Goal: Task Accomplishment & Management: Use online tool/utility

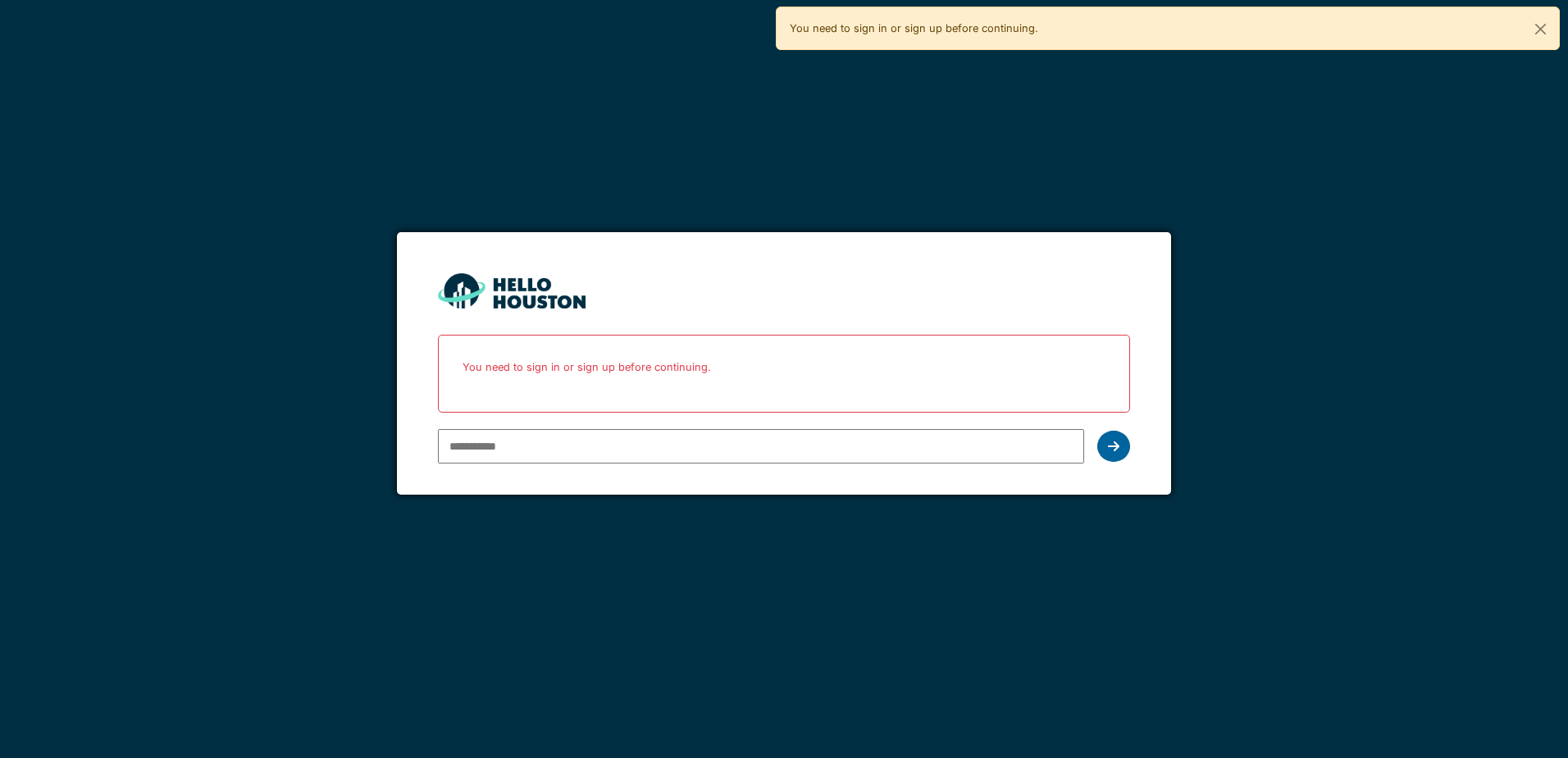
type input "**********"
click at [1108, 442] on icon at bounding box center [1113, 445] width 11 height 13
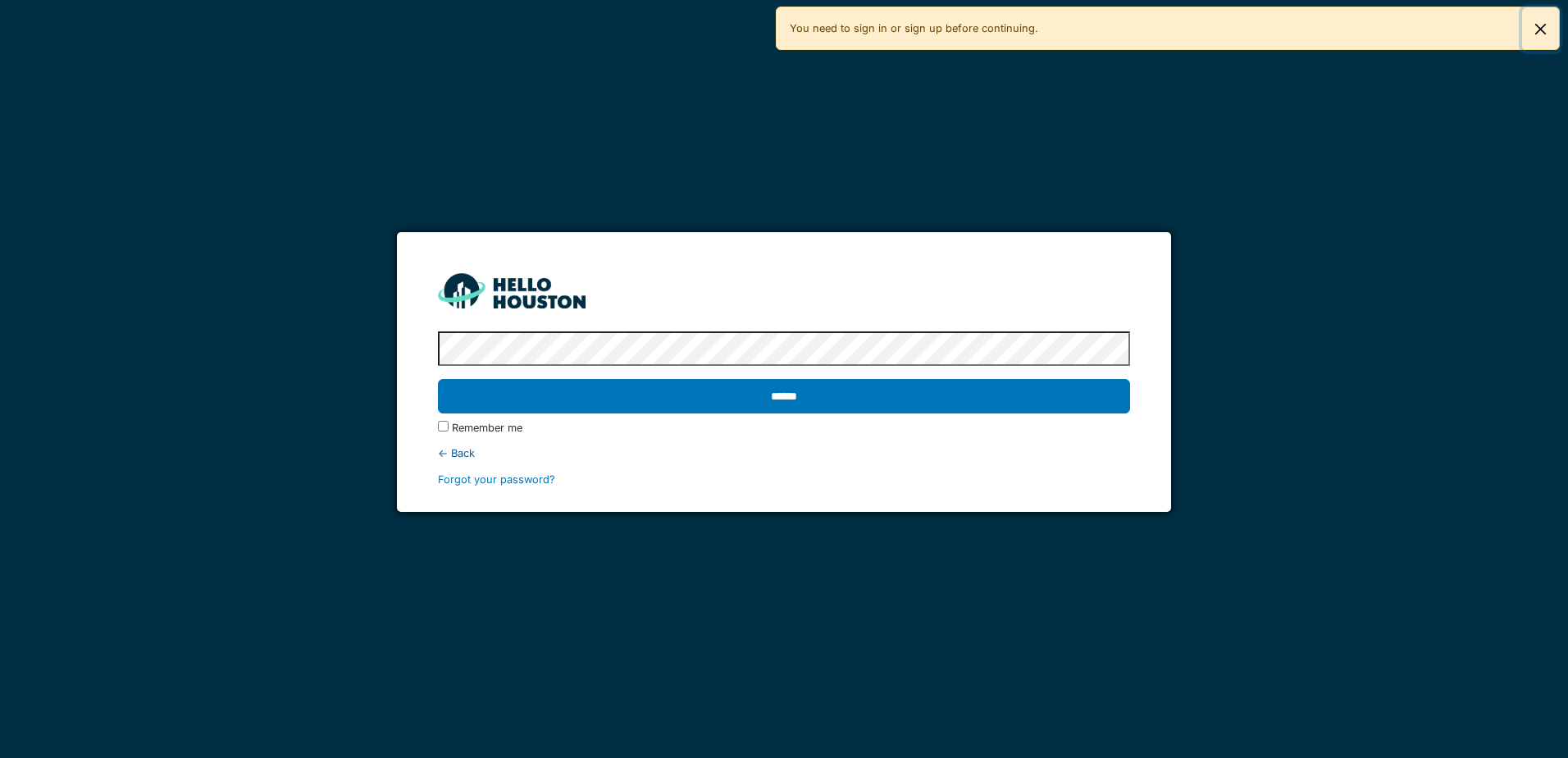
click at [1546, 22] on button "Close" at bounding box center [1540, 29] width 37 height 44
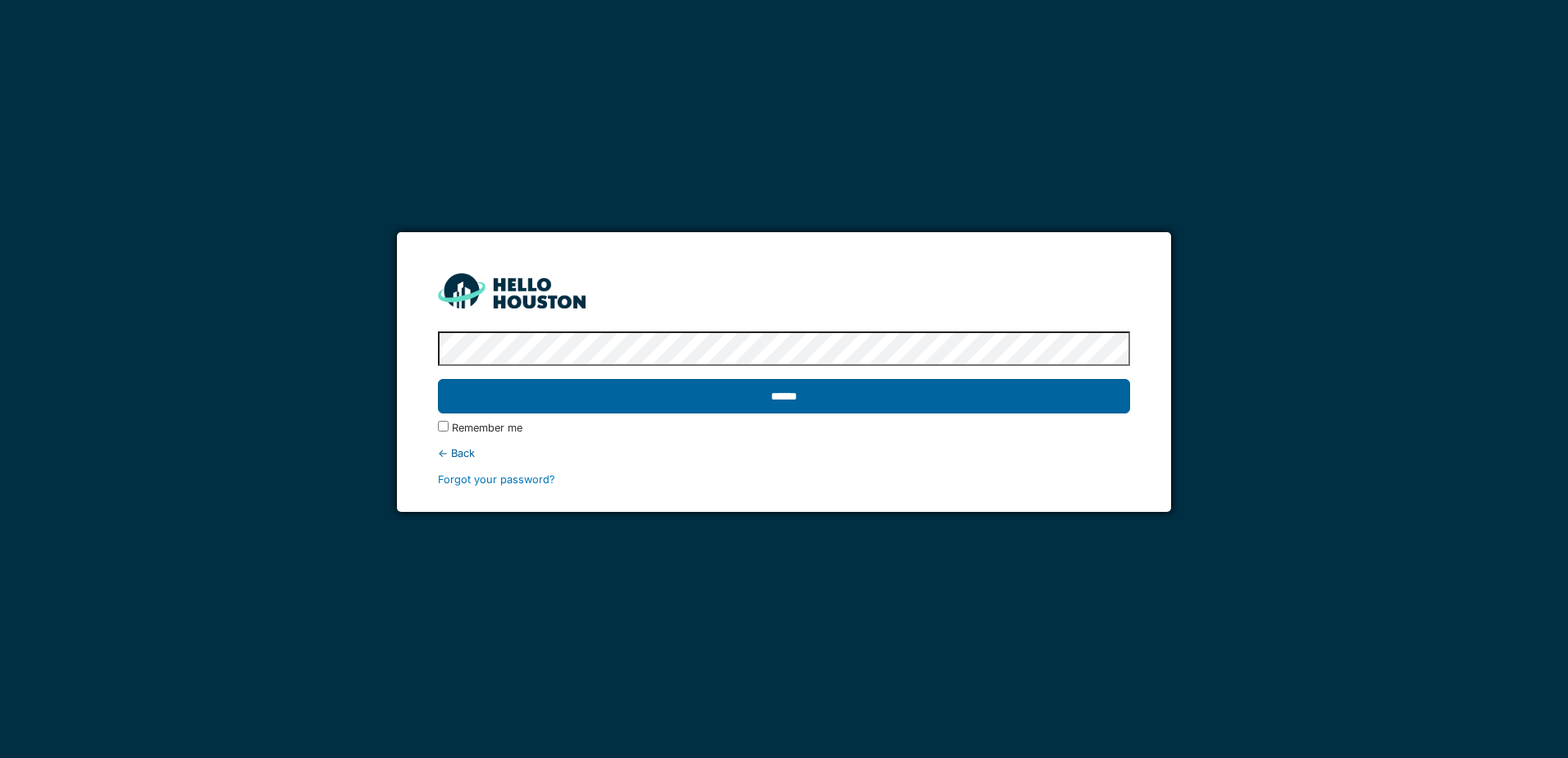
click at [922, 394] on input "******" at bounding box center [783, 396] width 691 height 34
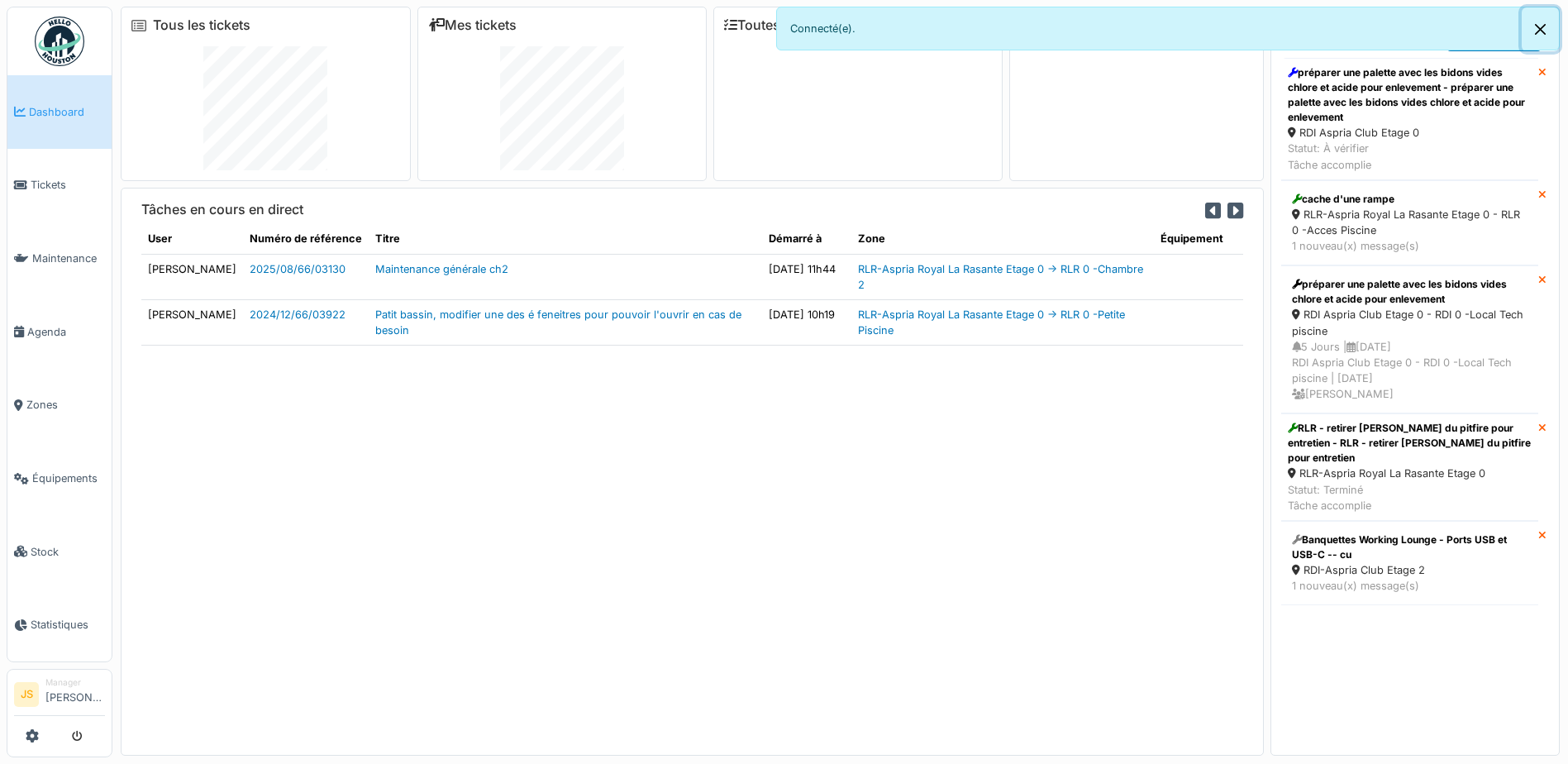
click at [1537, 31] on button "Close" at bounding box center [1540, 29] width 37 height 44
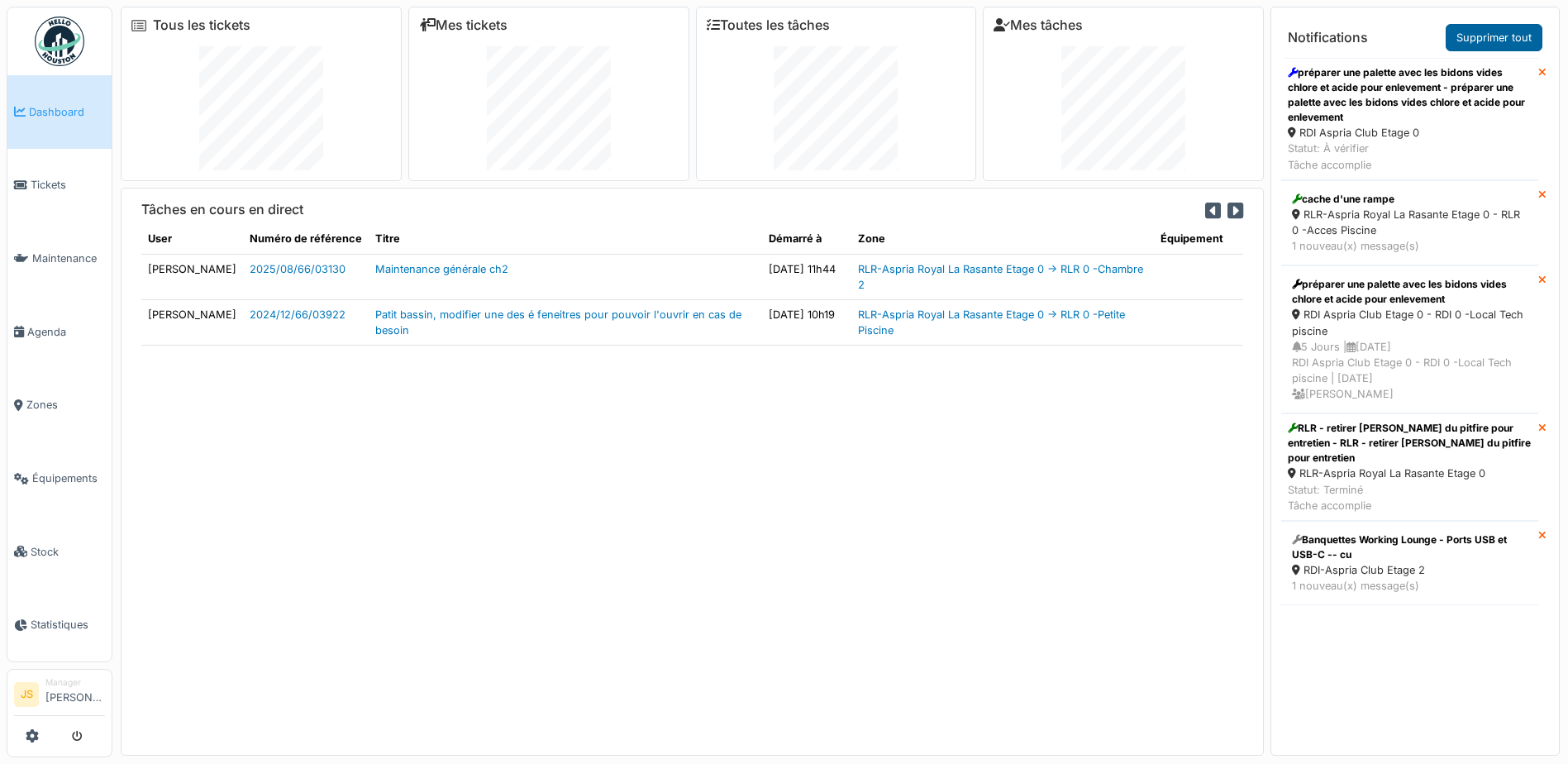
click at [1525, 40] on link "Supprimer tout" at bounding box center [1494, 37] width 97 height 27
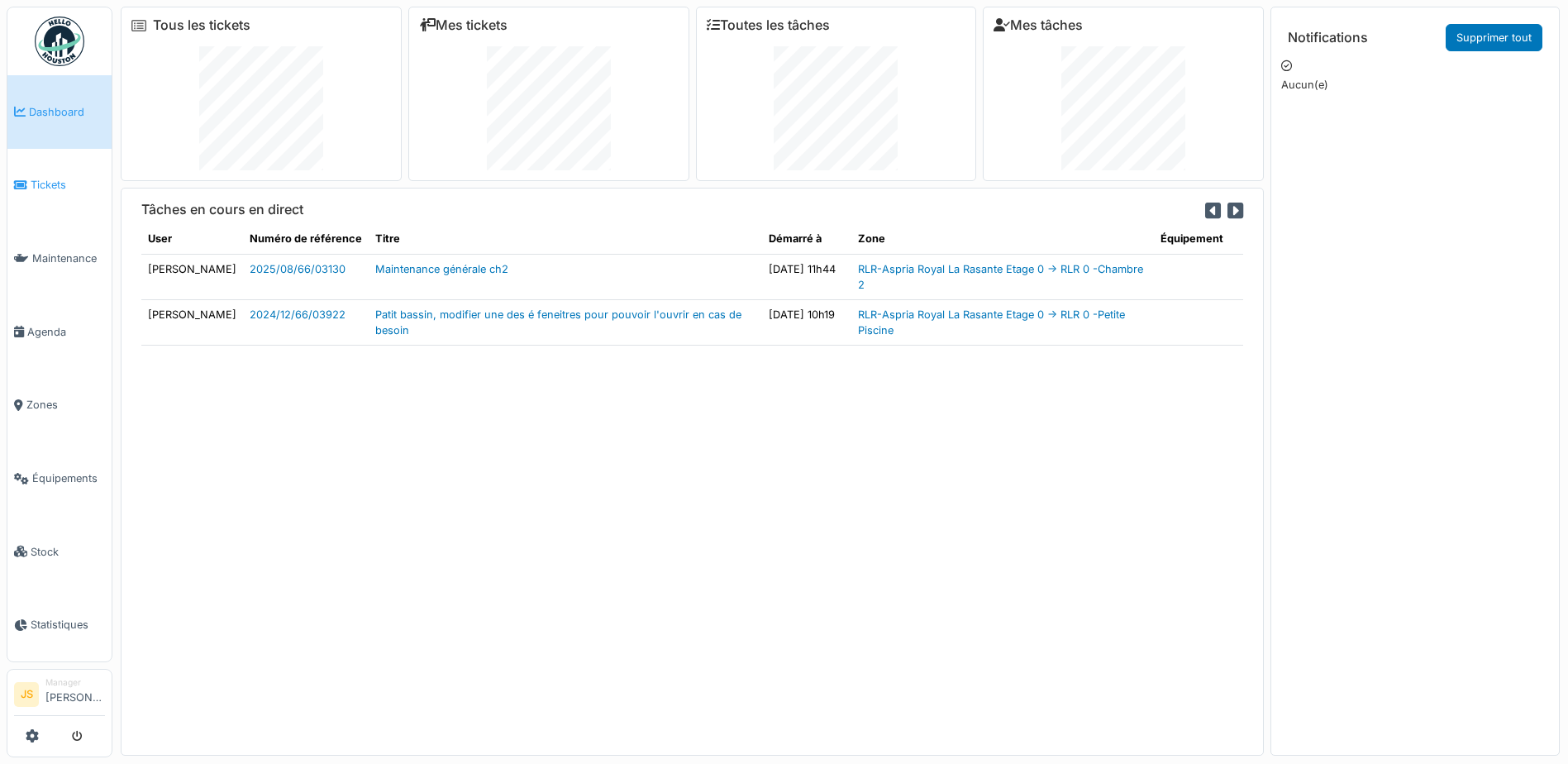
click at [55, 181] on span "Tickets" at bounding box center [68, 185] width 75 height 16
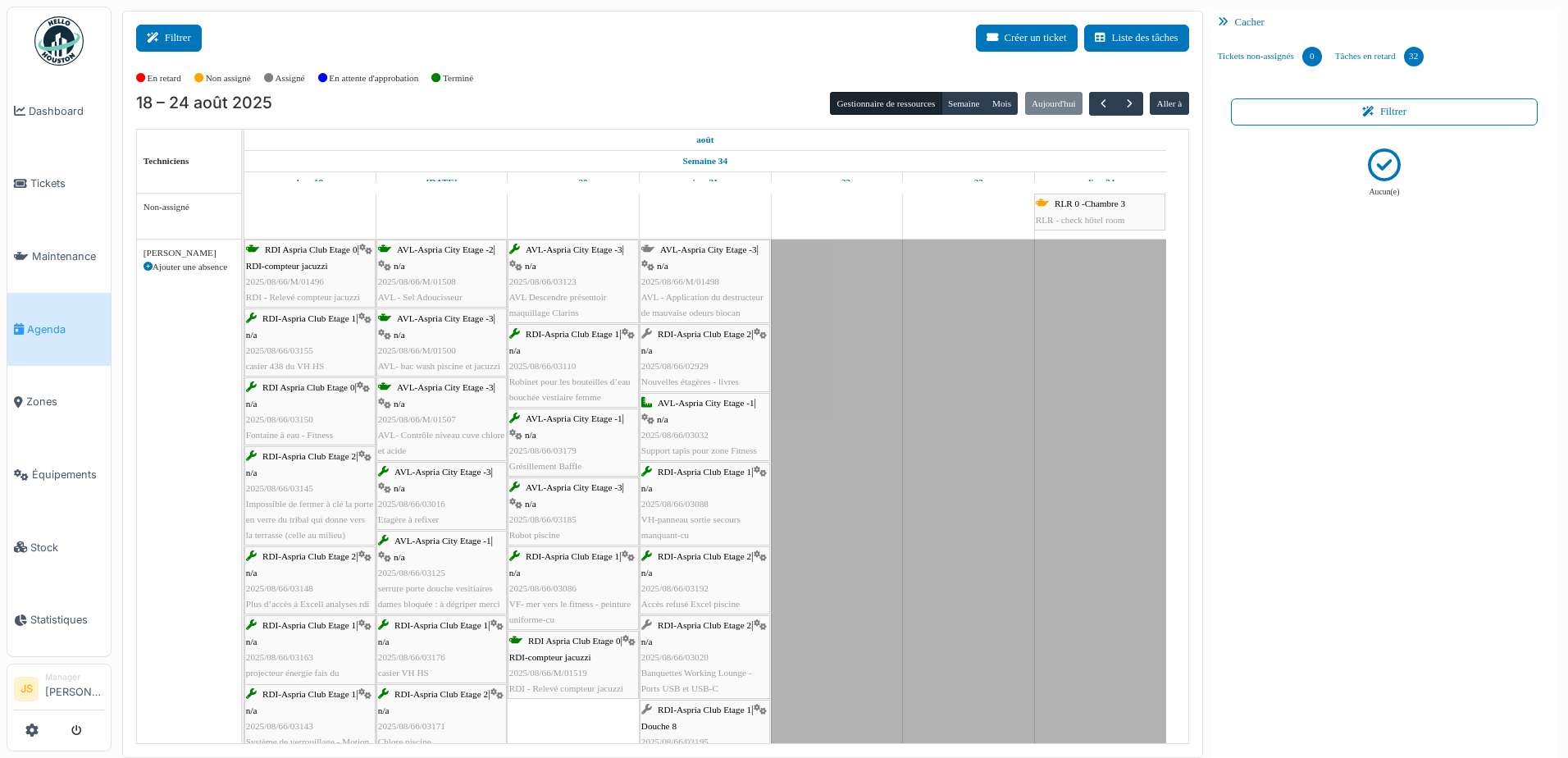
click at [172, 46] on button "Filtrer" at bounding box center [168, 38] width 65 height 27
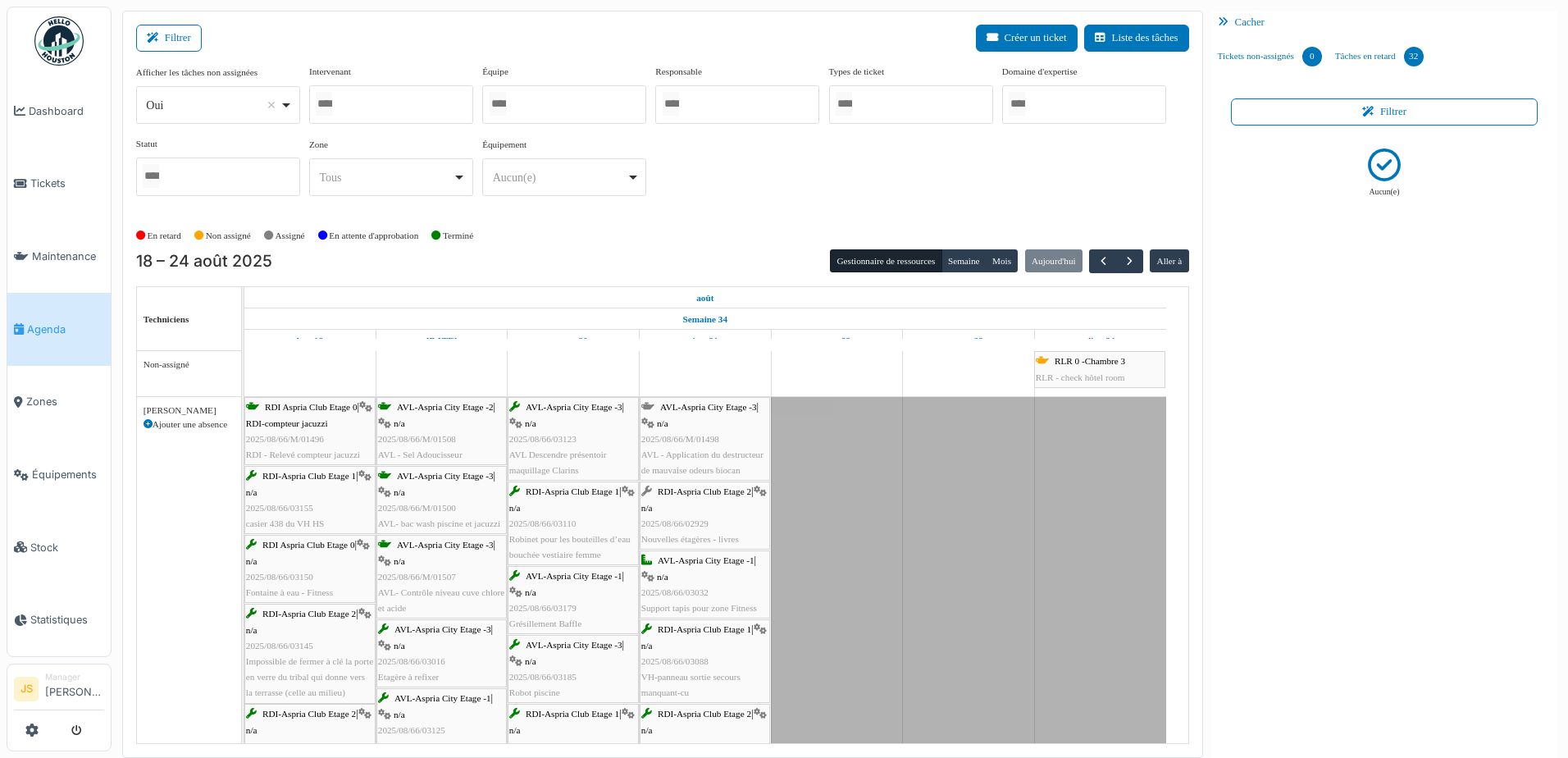
click at [389, 107] on div at bounding box center [391, 104] width 164 height 39
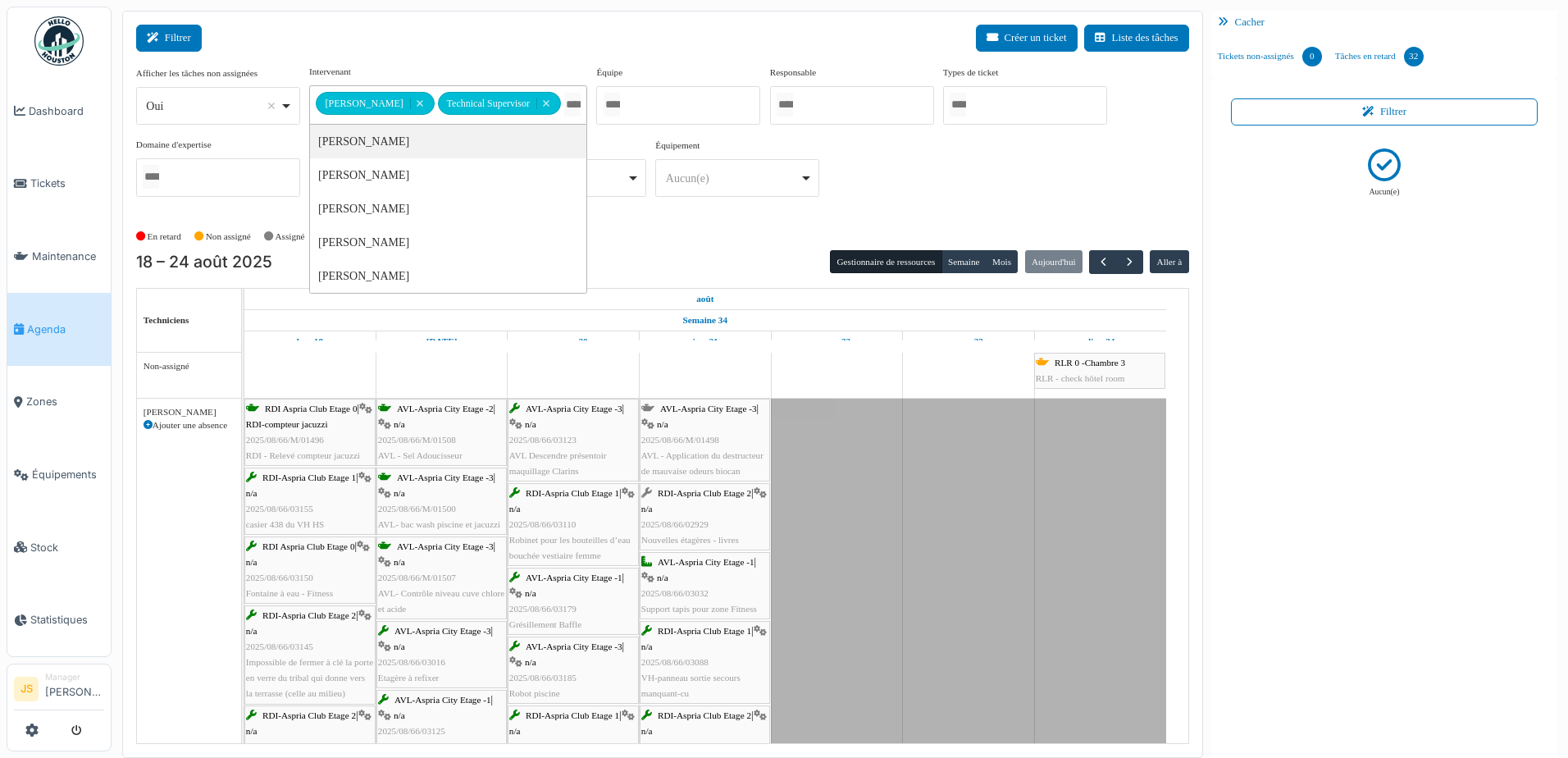
click at [178, 37] on button "Filtrer" at bounding box center [168, 38] width 65 height 27
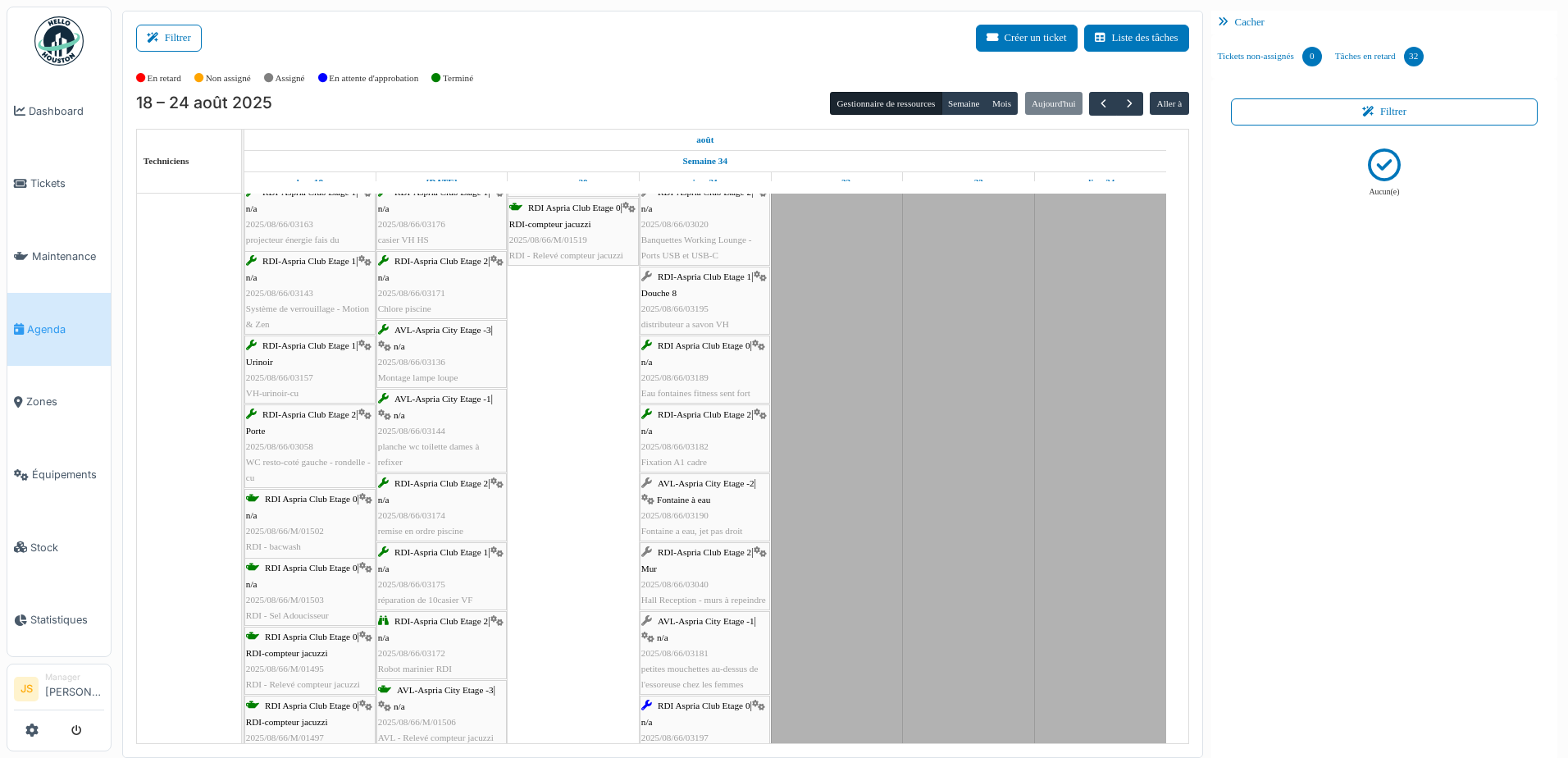
scroll to position [491, 0]
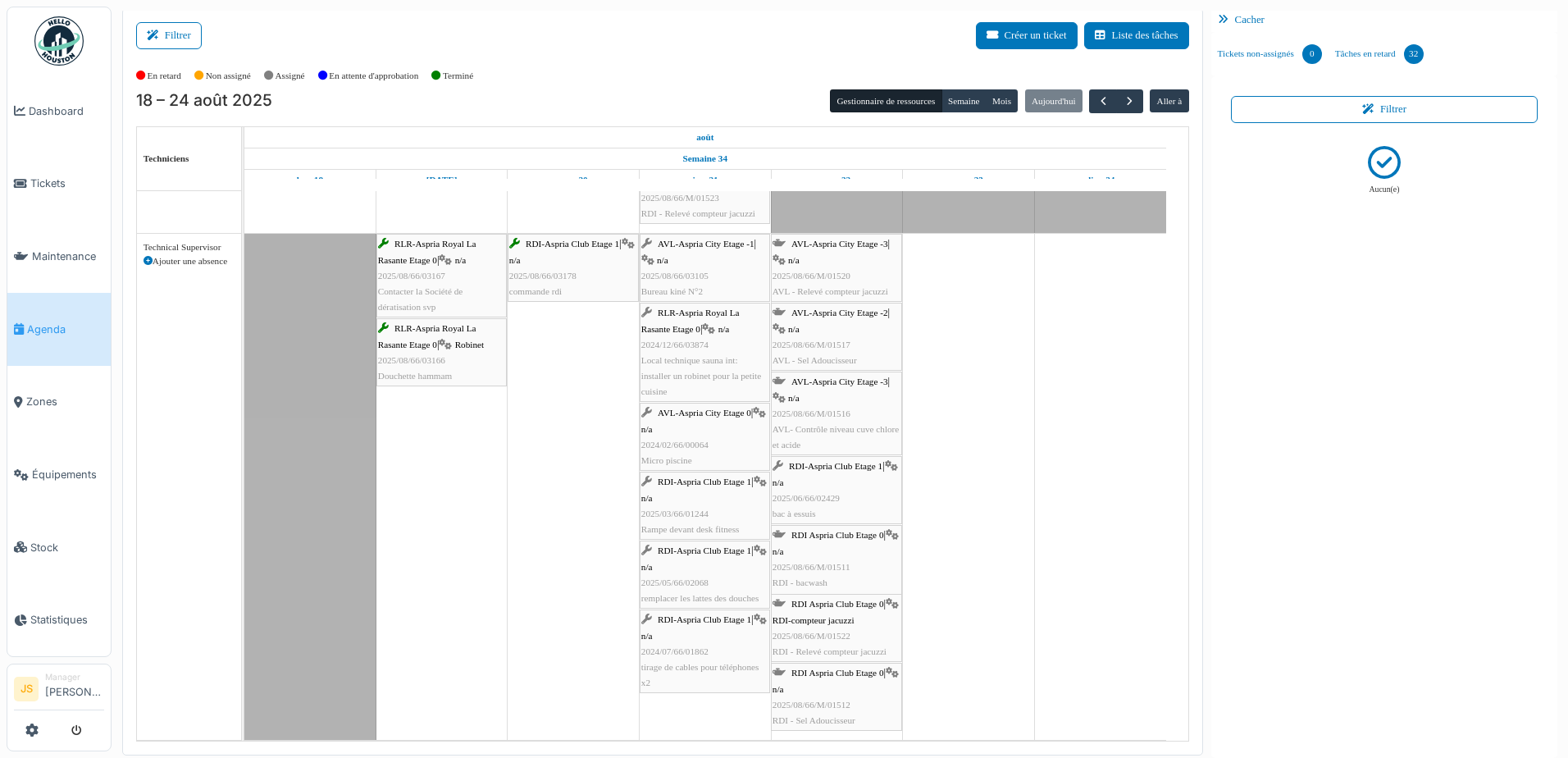
click at [833, 355] on span "AVL - Sel Adoucisseur" at bounding box center [815, 359] width 84 height 9
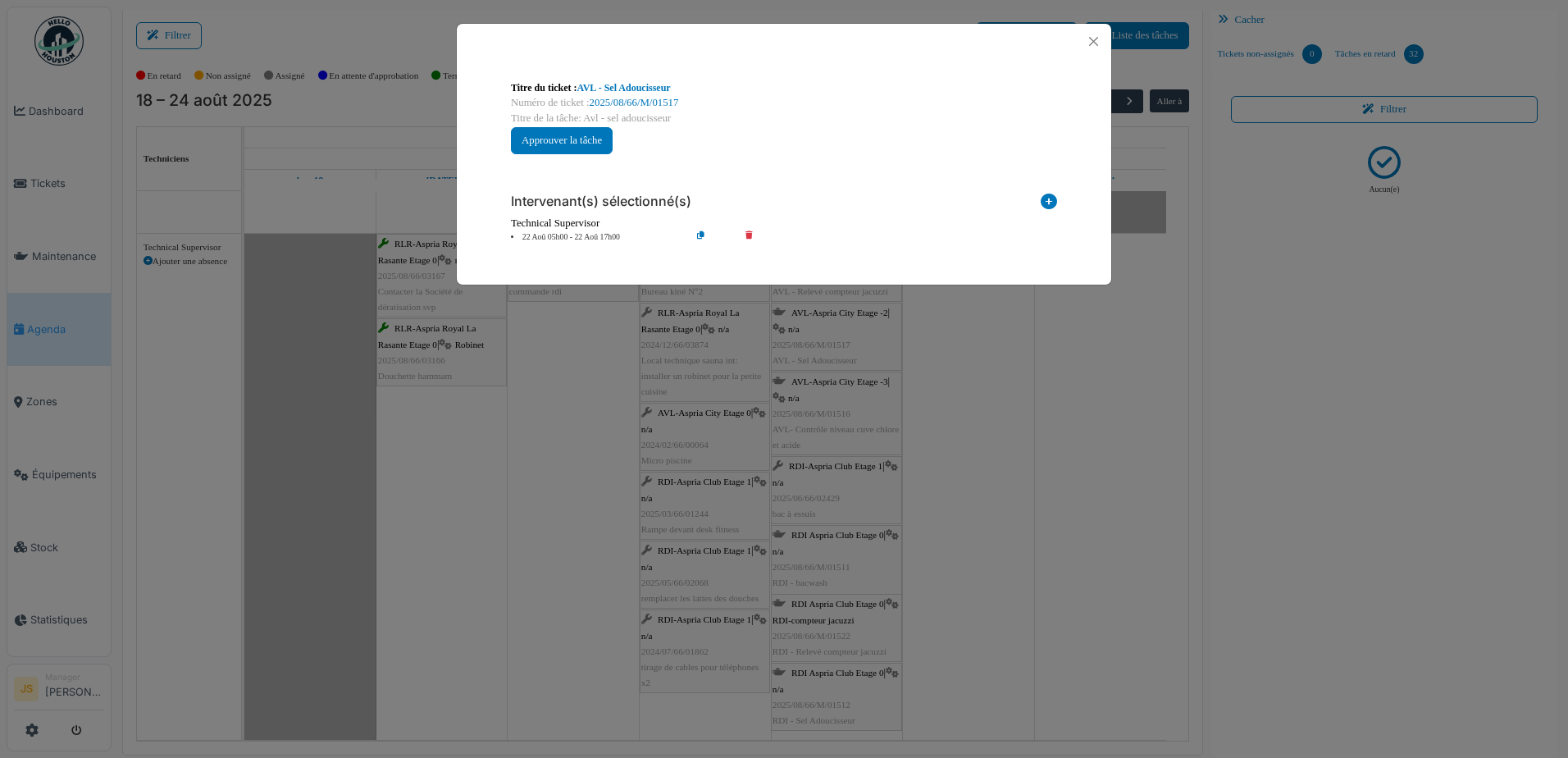
click at [748, 235] on icon at bounding box center [761, 237] width 46 height 12
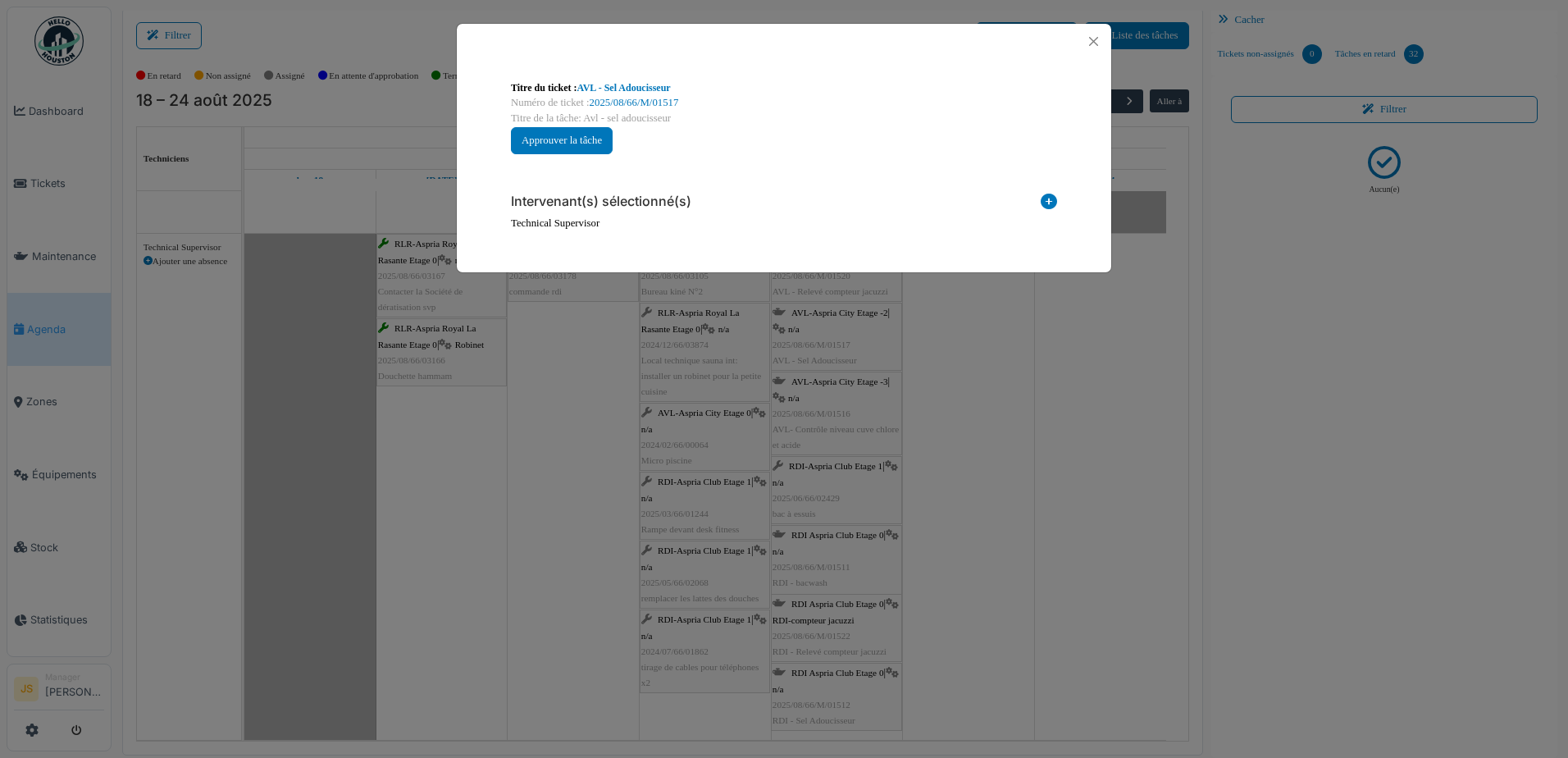
click at [1056, 197] on icon at bounding box center [1049, 205] width 16 height 22
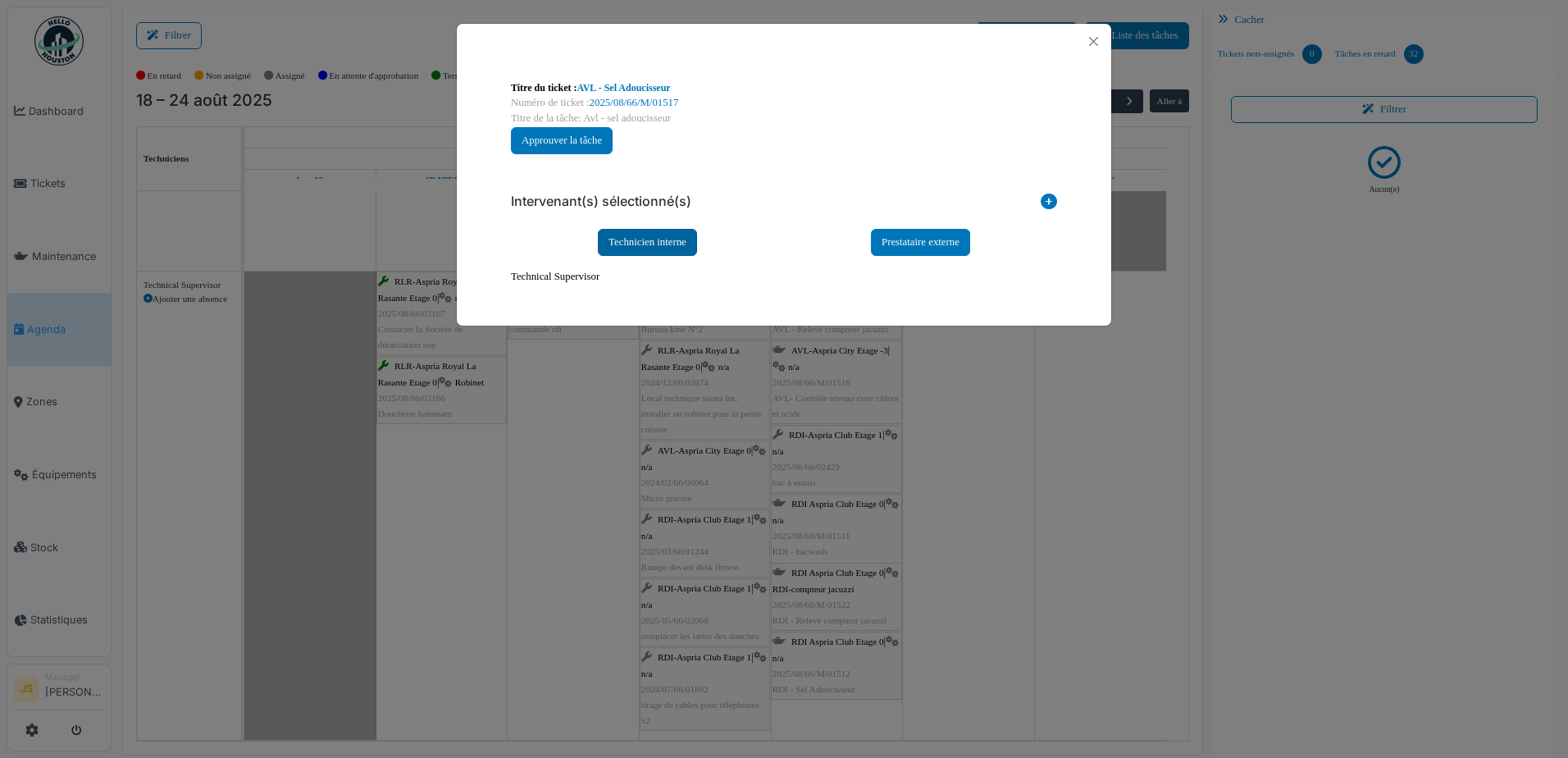
click at [632, 246] on div "Technicien interne" at bounding box center [647, 241] width 99 height 27
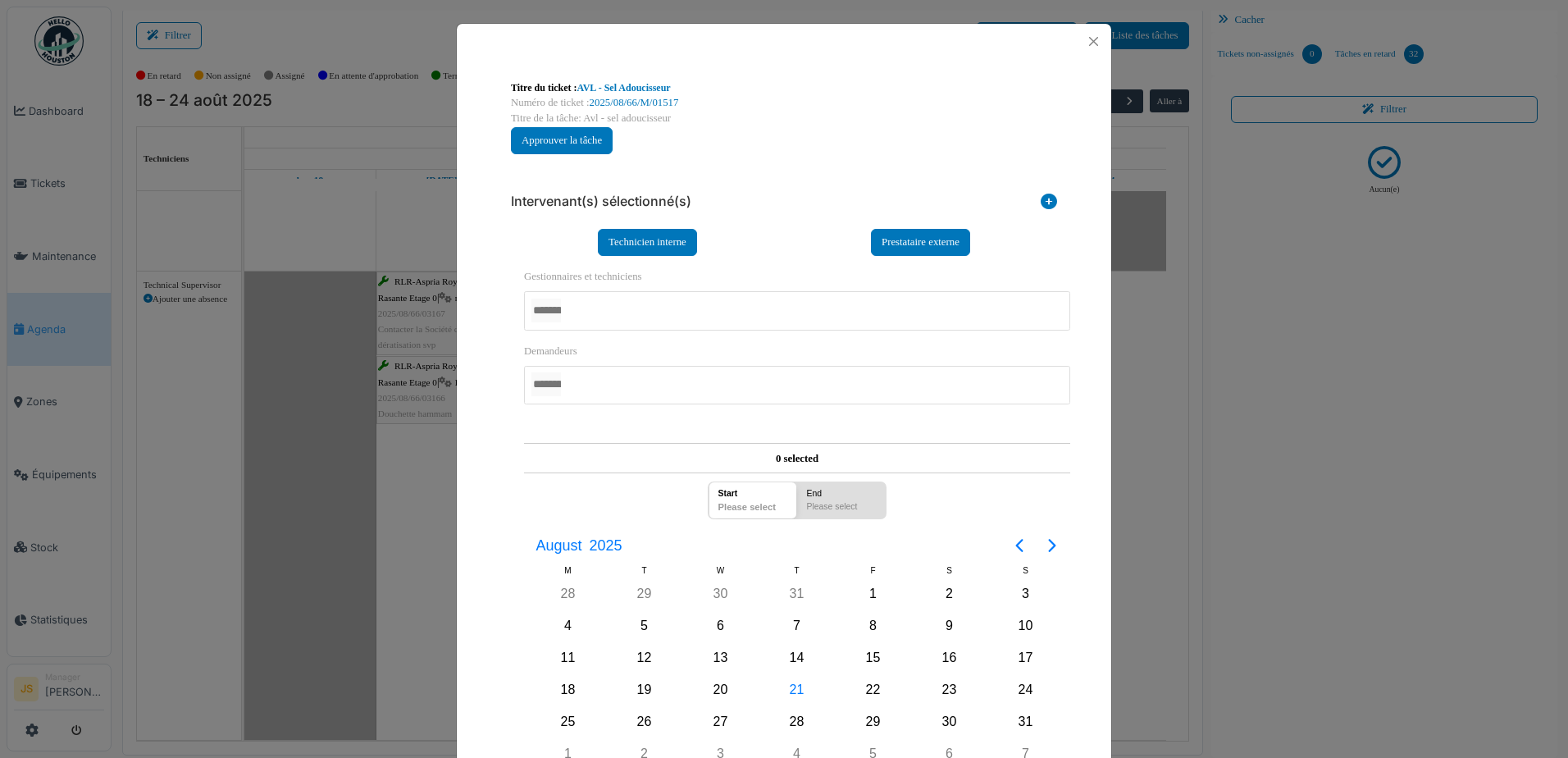
click at [652, 315] on div at bounding box center [797, 310] width 546 height 39
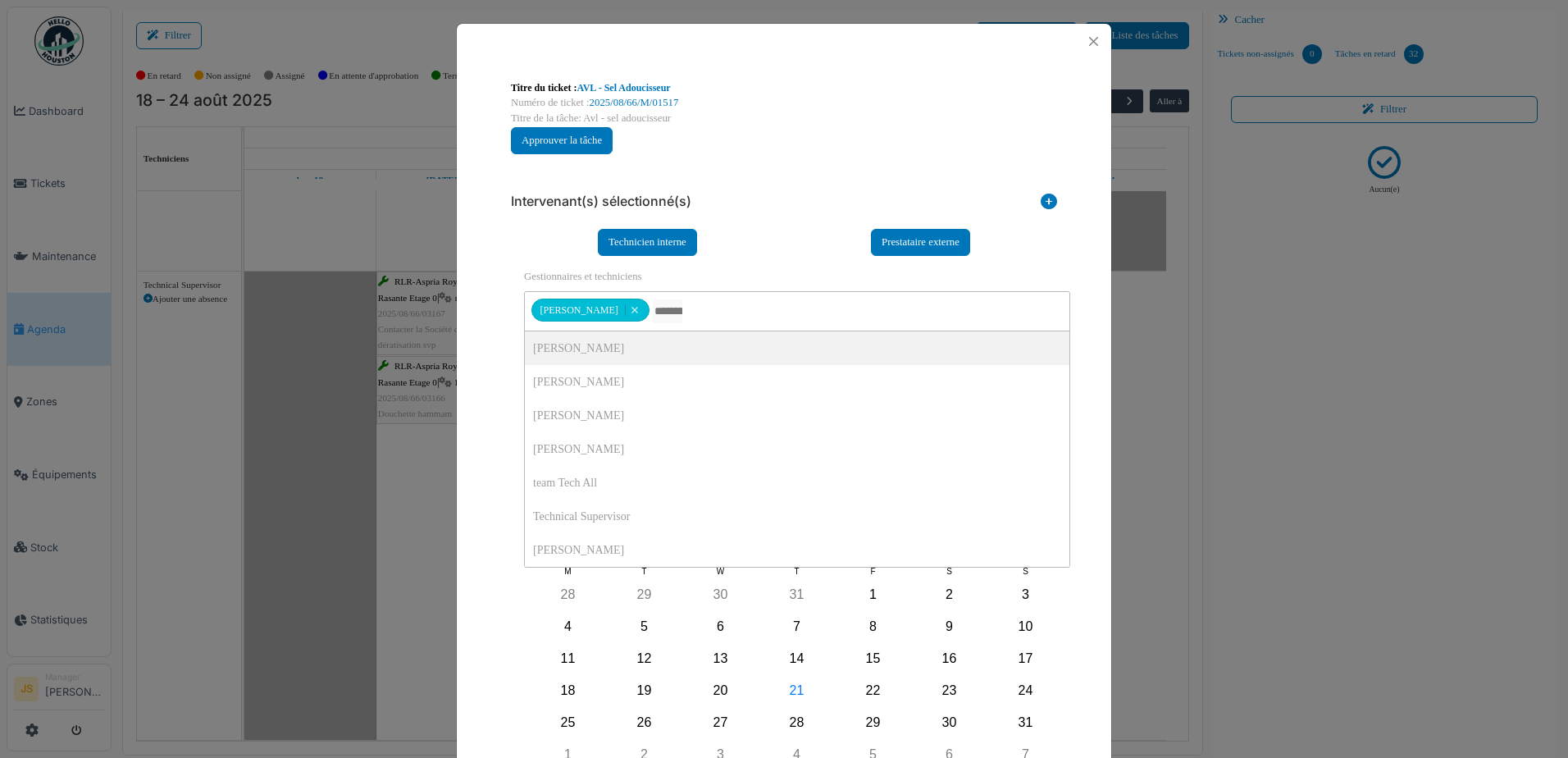
click at [488, 348] on div "**********" at bounding box center [783, 463] width 654 height 808
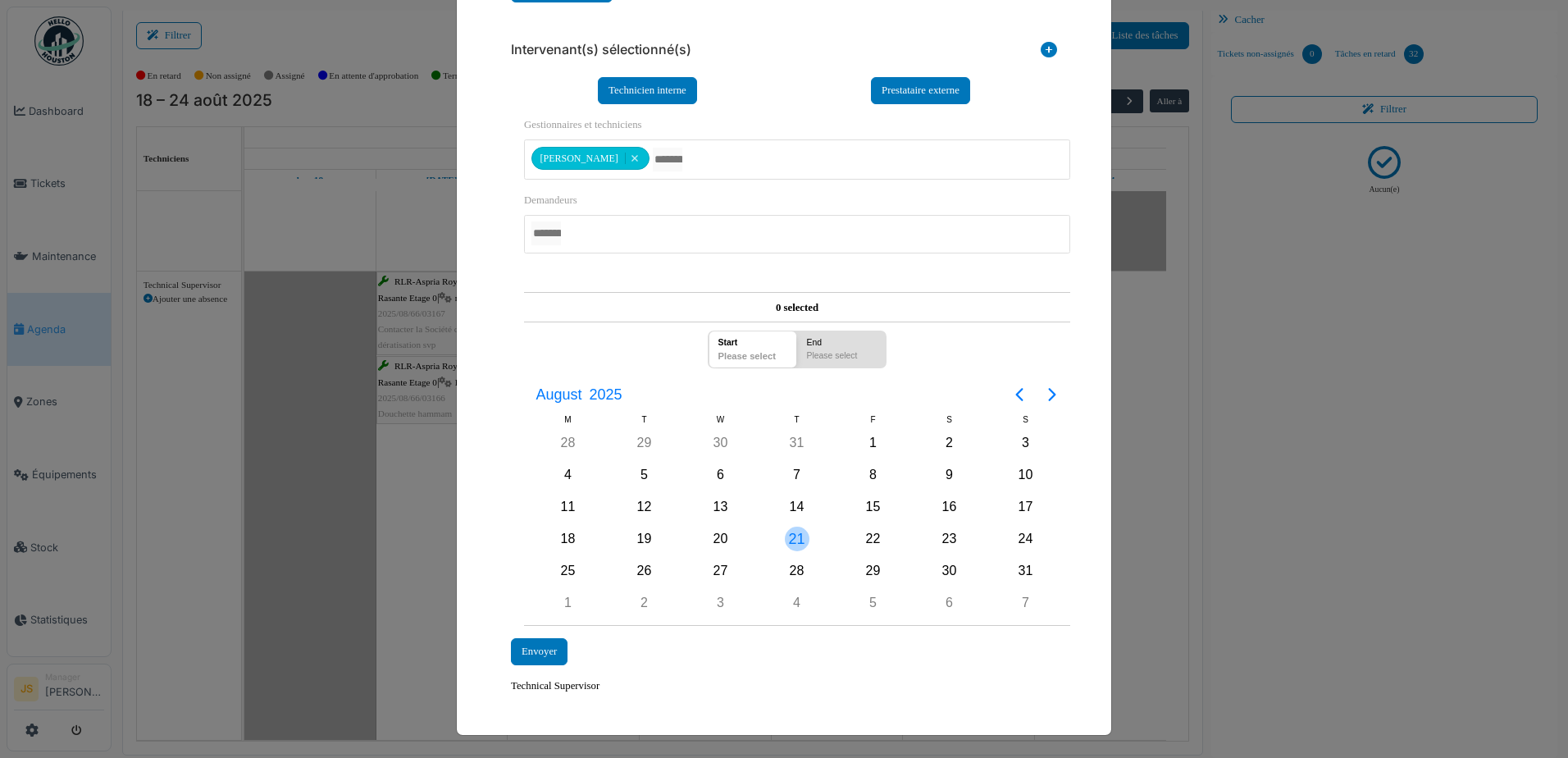
click at [794, 537] on div "21" at bounding box center [797, 539] width 25 height 25
click at [526, 647] on div "Envoyer" at bounding box center [539, 651] width 57 height 27
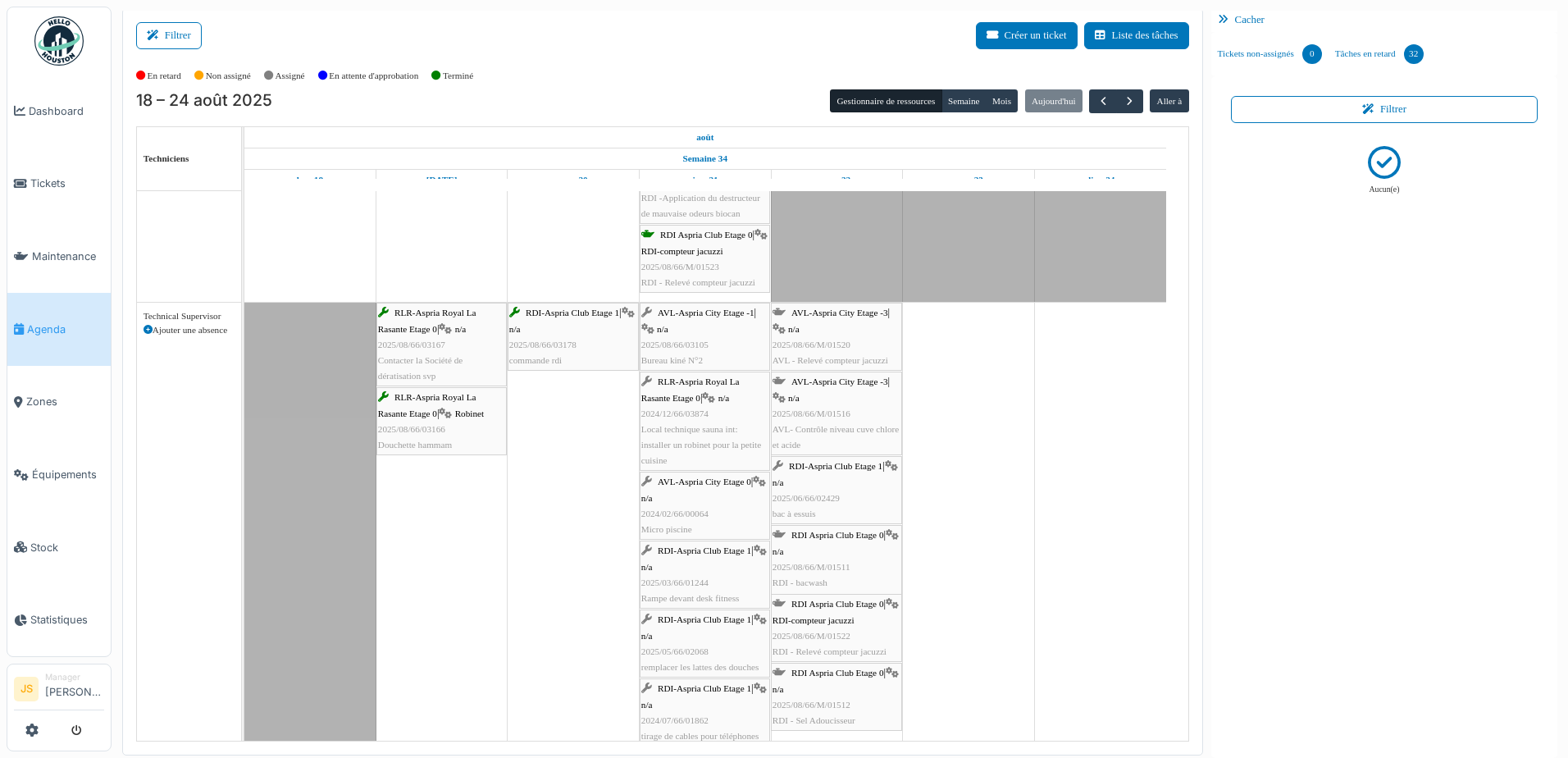
click at [848, 429] on span "AVL- Contrôle niveau cuve chlore et acide" at bounding box center [836, 437] width 127 height 26
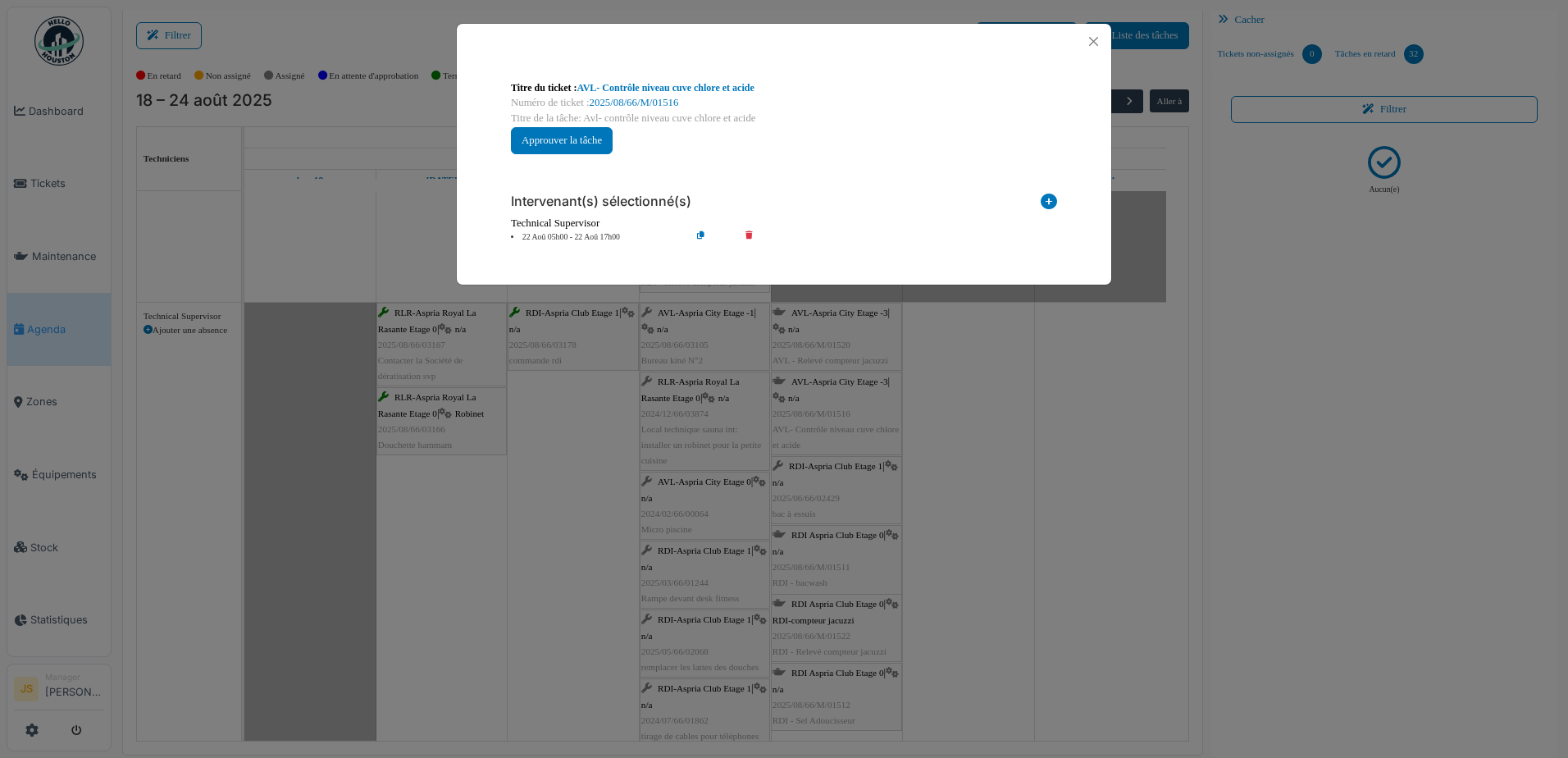
click at [752, 234] on icon at bounding box center [761, 237] width 46 height 12
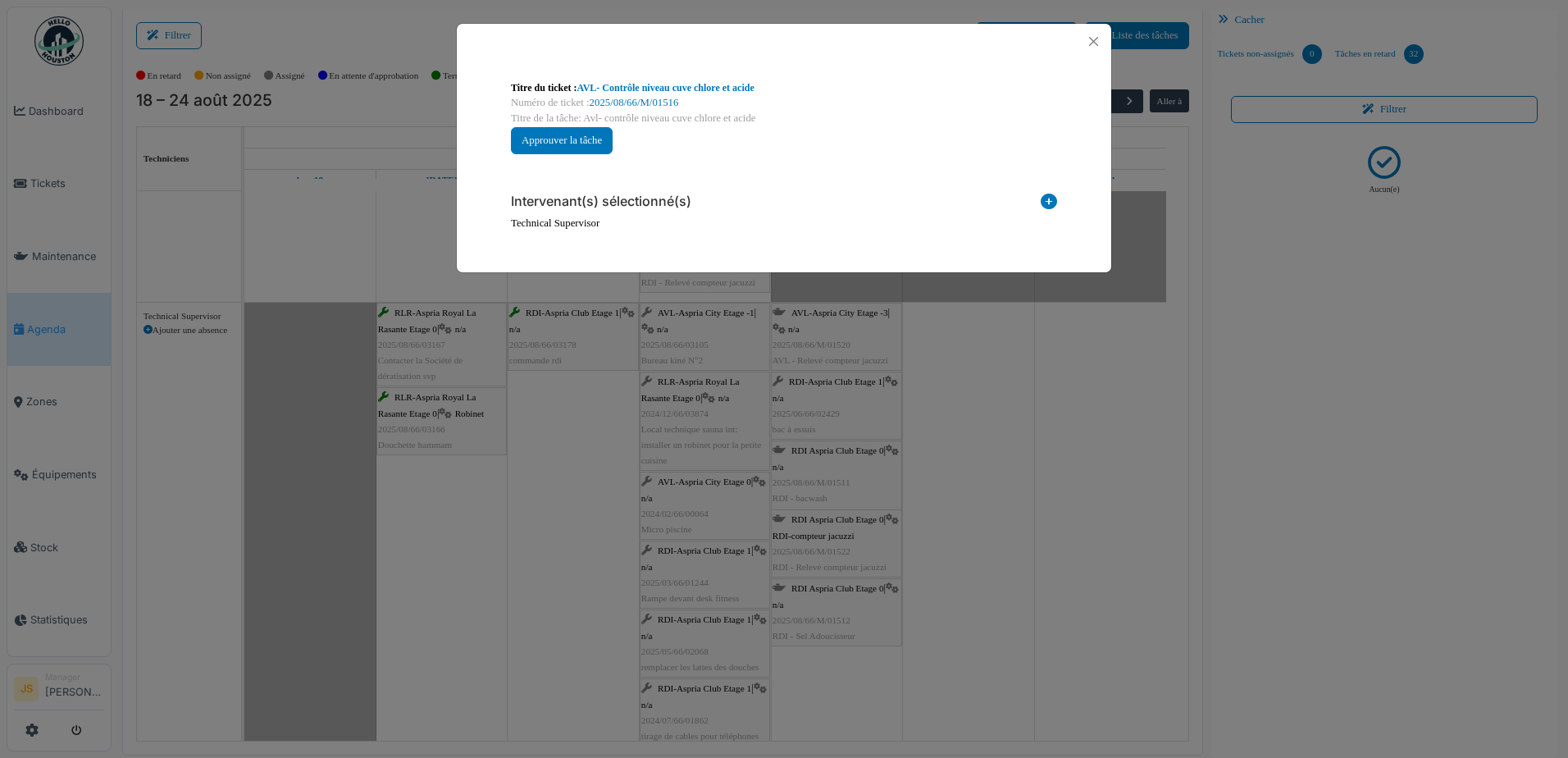
click at [1056, 196] on icon at bounding box center [1049, 205] width 16 height 22
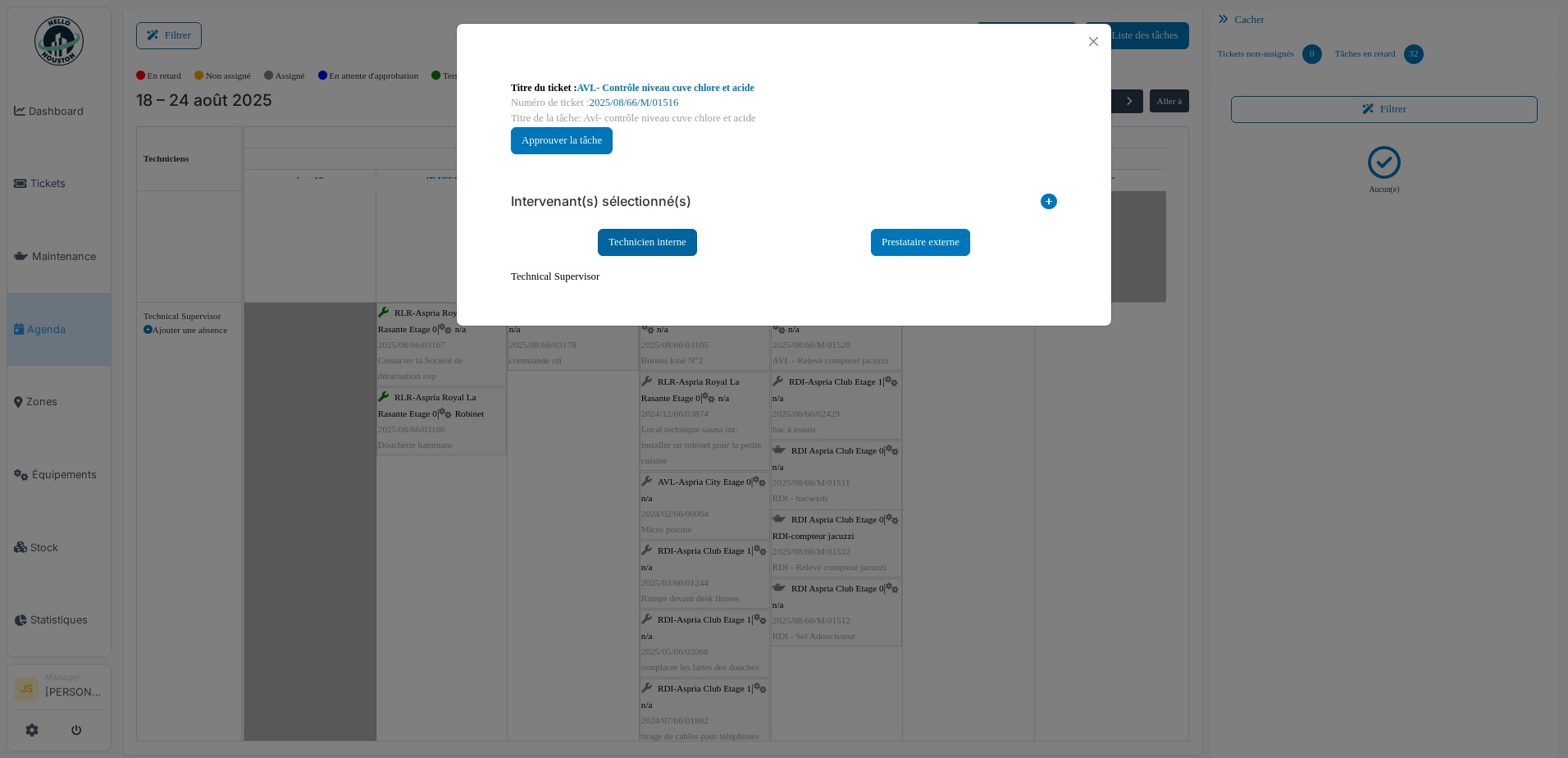
click at [679, 235] on div "Technicien interne" at bounding box center [647, 241] width 99 height 27
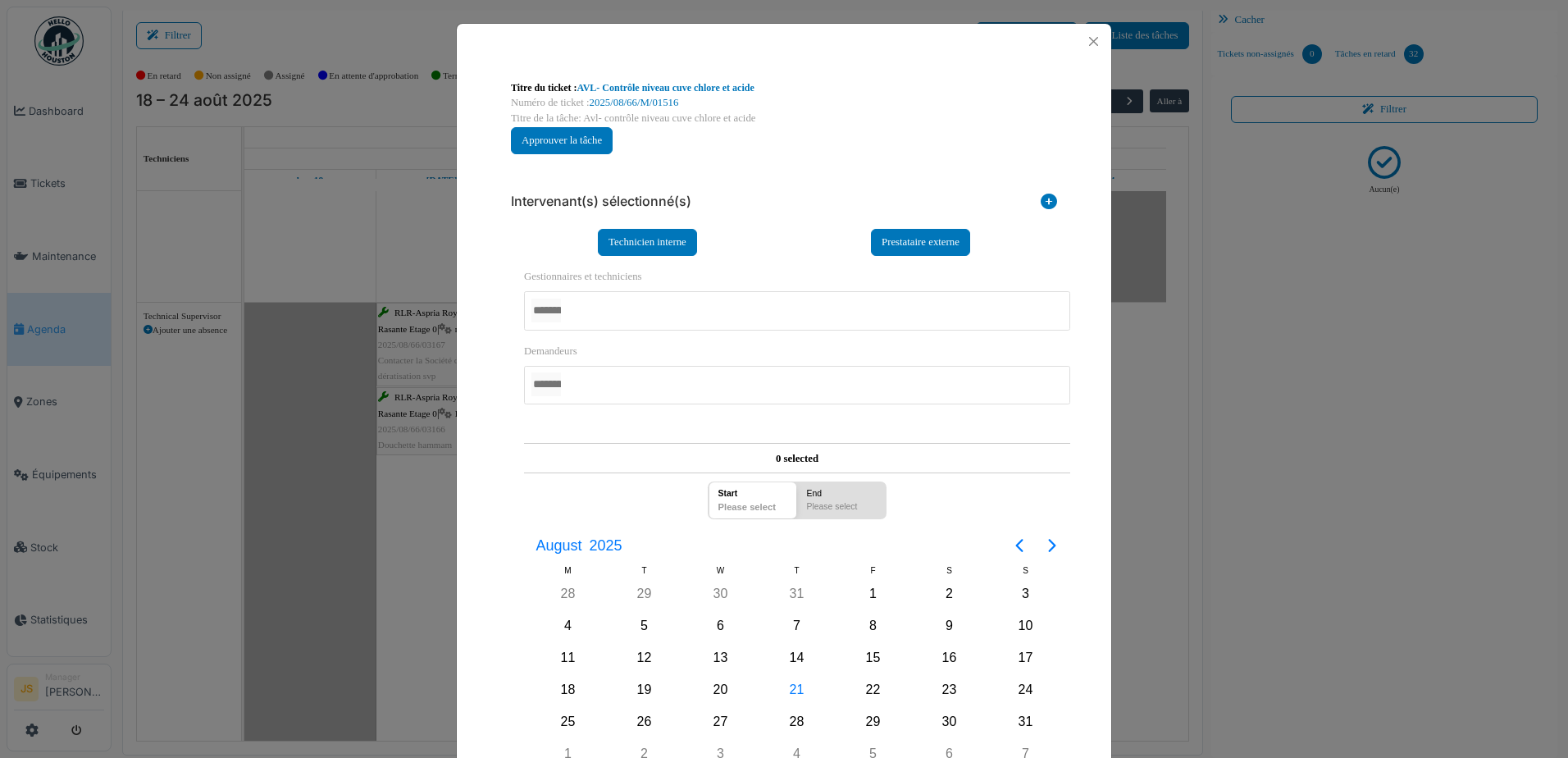
click at [625, 309] on div at bounding box center [797, 310] width 546 height 39
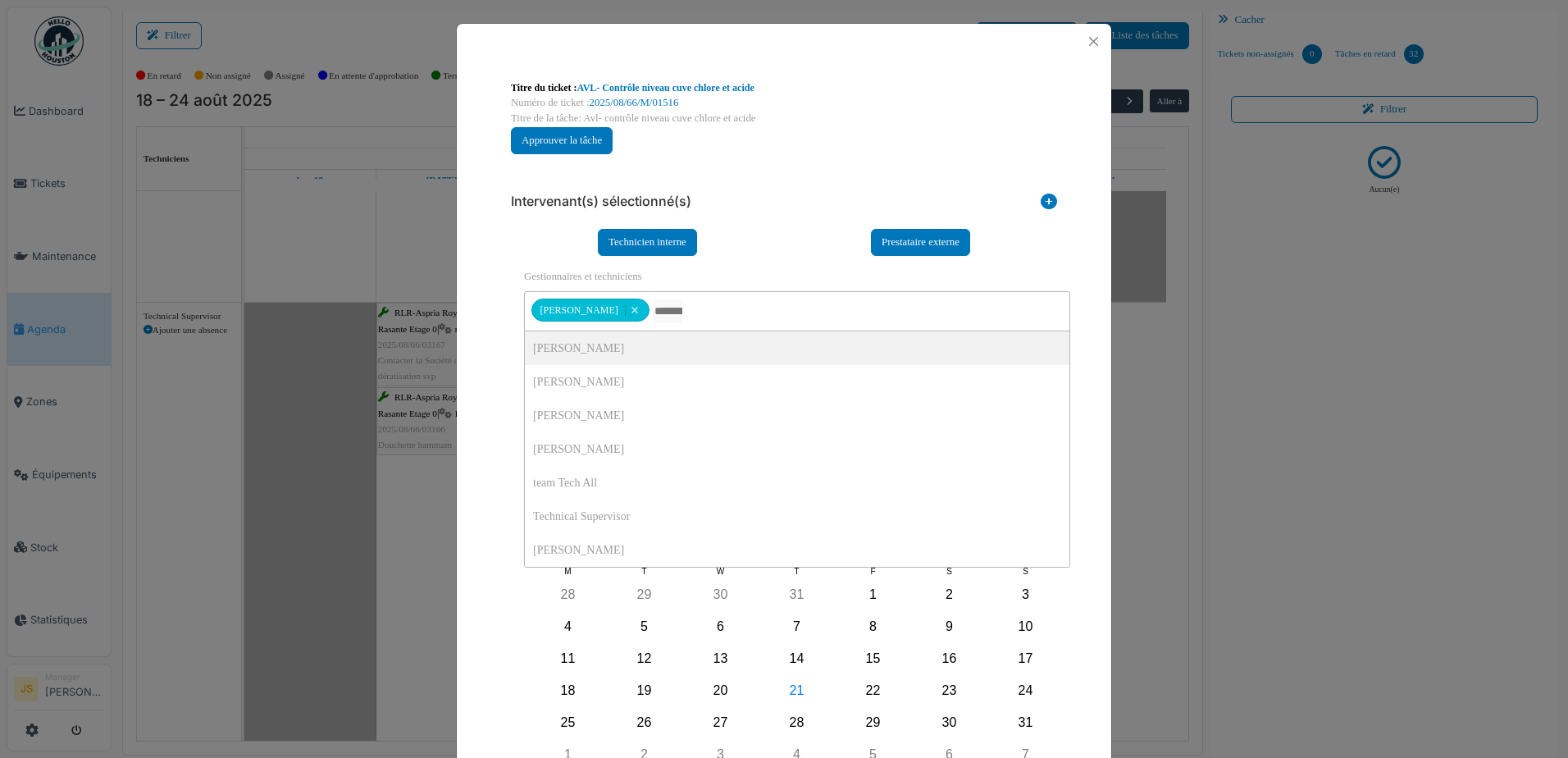
click at [498, 381] on div "**********" at bounding box center [784, 513] width 573 height 691
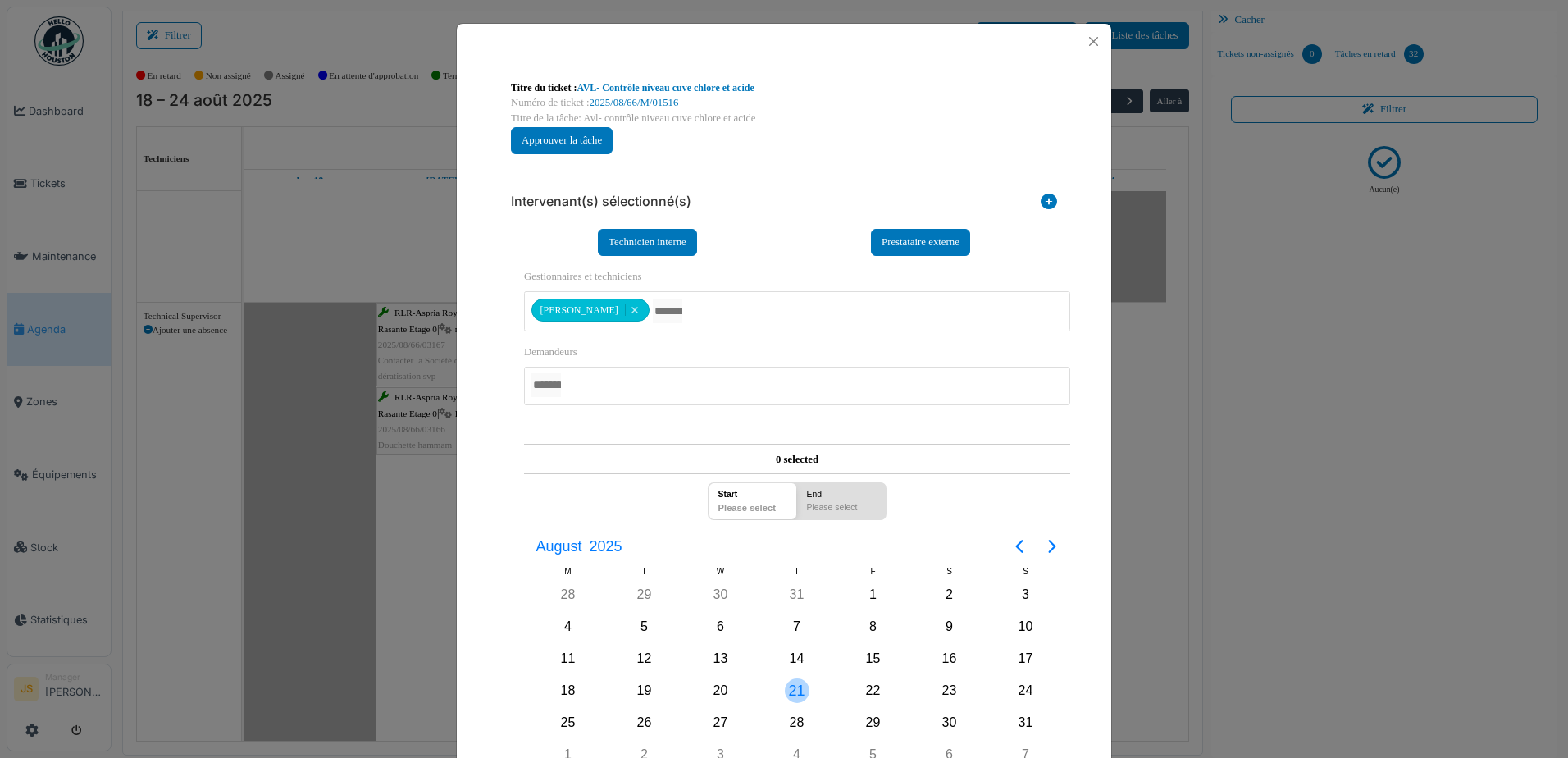
click at [796, 694] on div "21" at bounding box center [797, 690] width 25 height 25
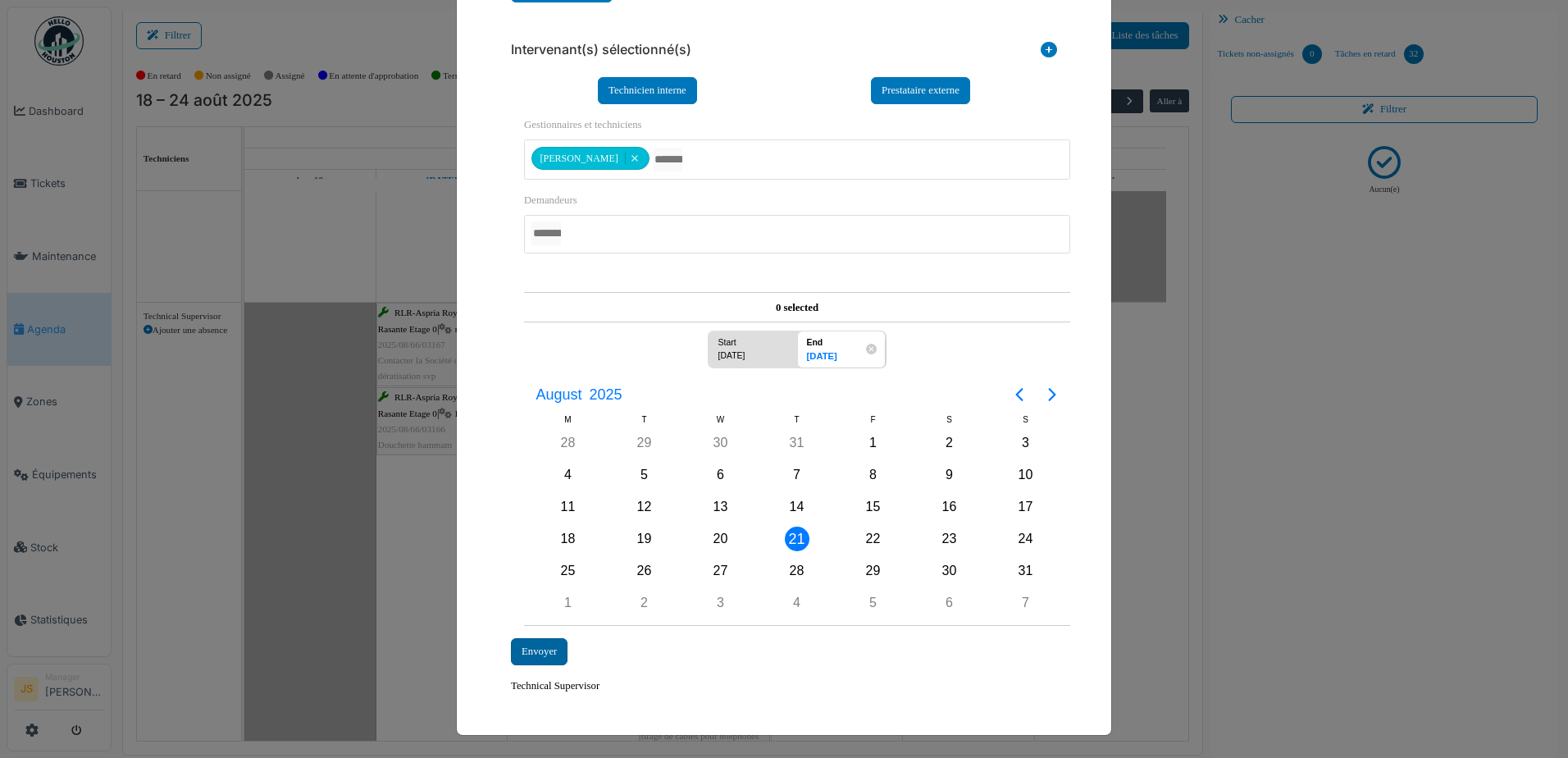
click at [545, 657] on div "Envoyer" at bounding box center [539, 651] width 57 height 27
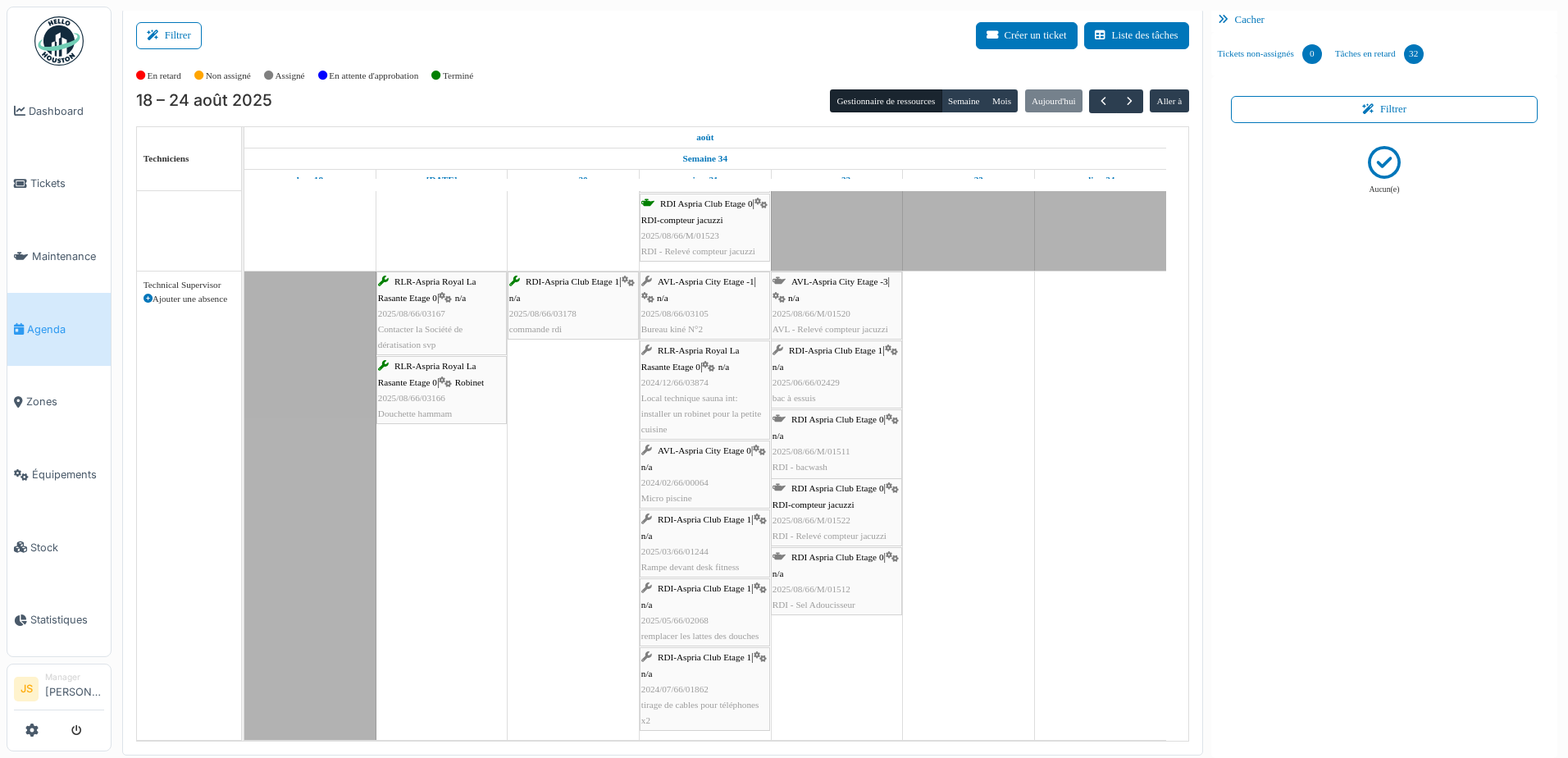
click at [845, 593] on div "RDI Aspria Club Etage 0 | n/a 2025/08/66/M/01512 RDI - Sel Adoucisseur" at bounding box center [836, 580] width 128 height 63
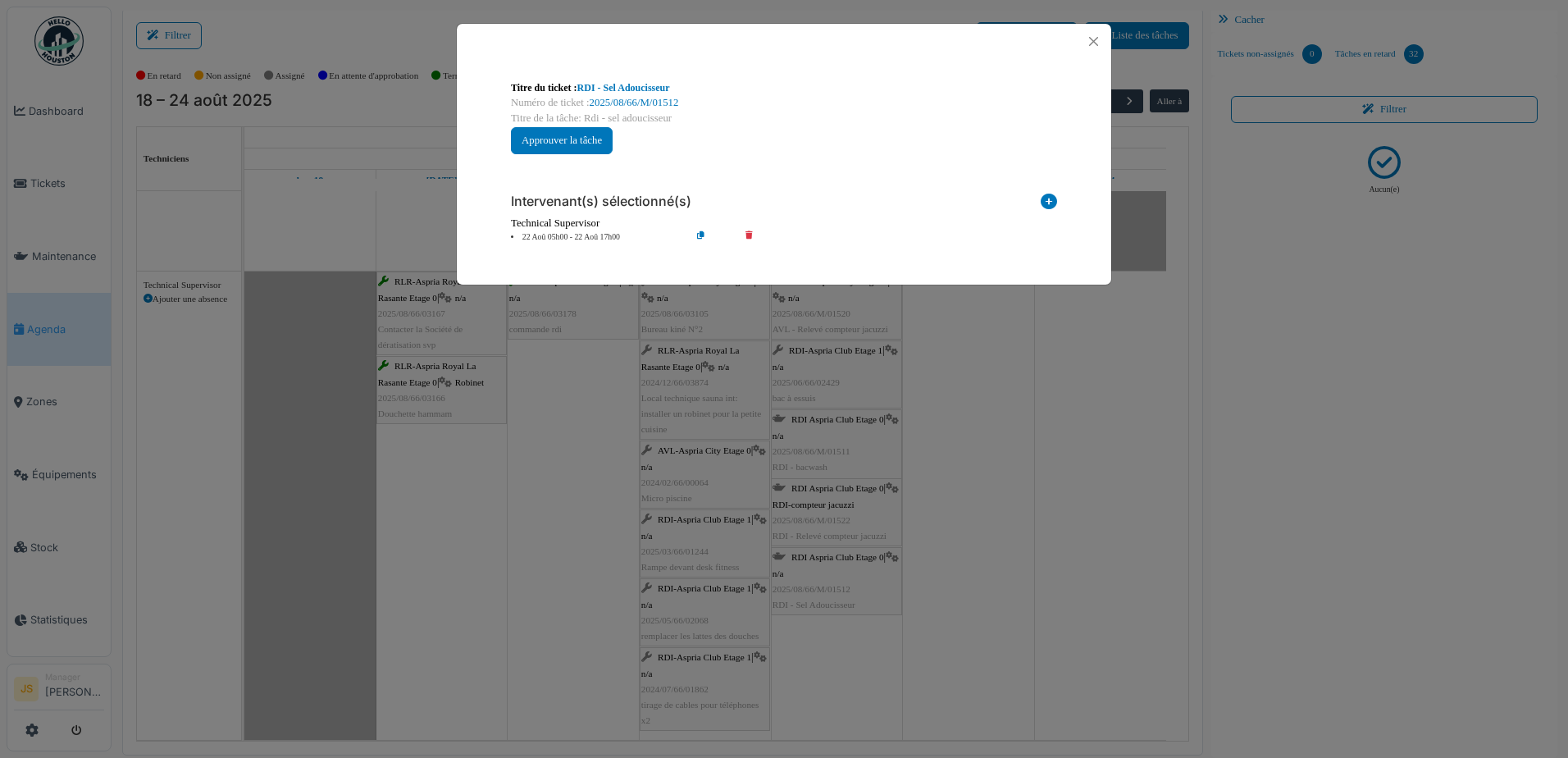
click at [750, 233] on icon at bounding box center [761, 237] width 46 height 12
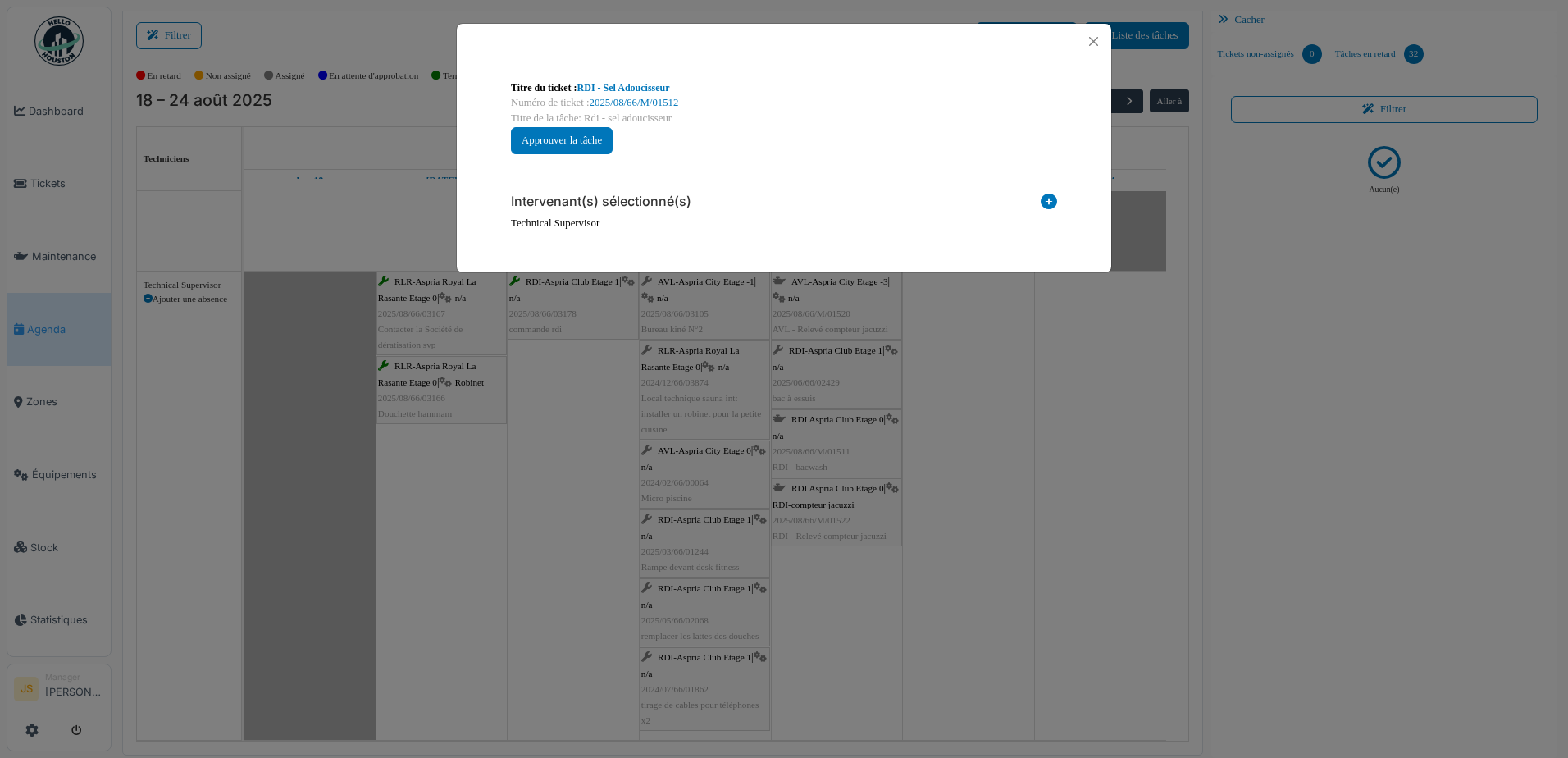
click at [1053, 197] on icon at bounding box center [1049, 205] width 16 height 22
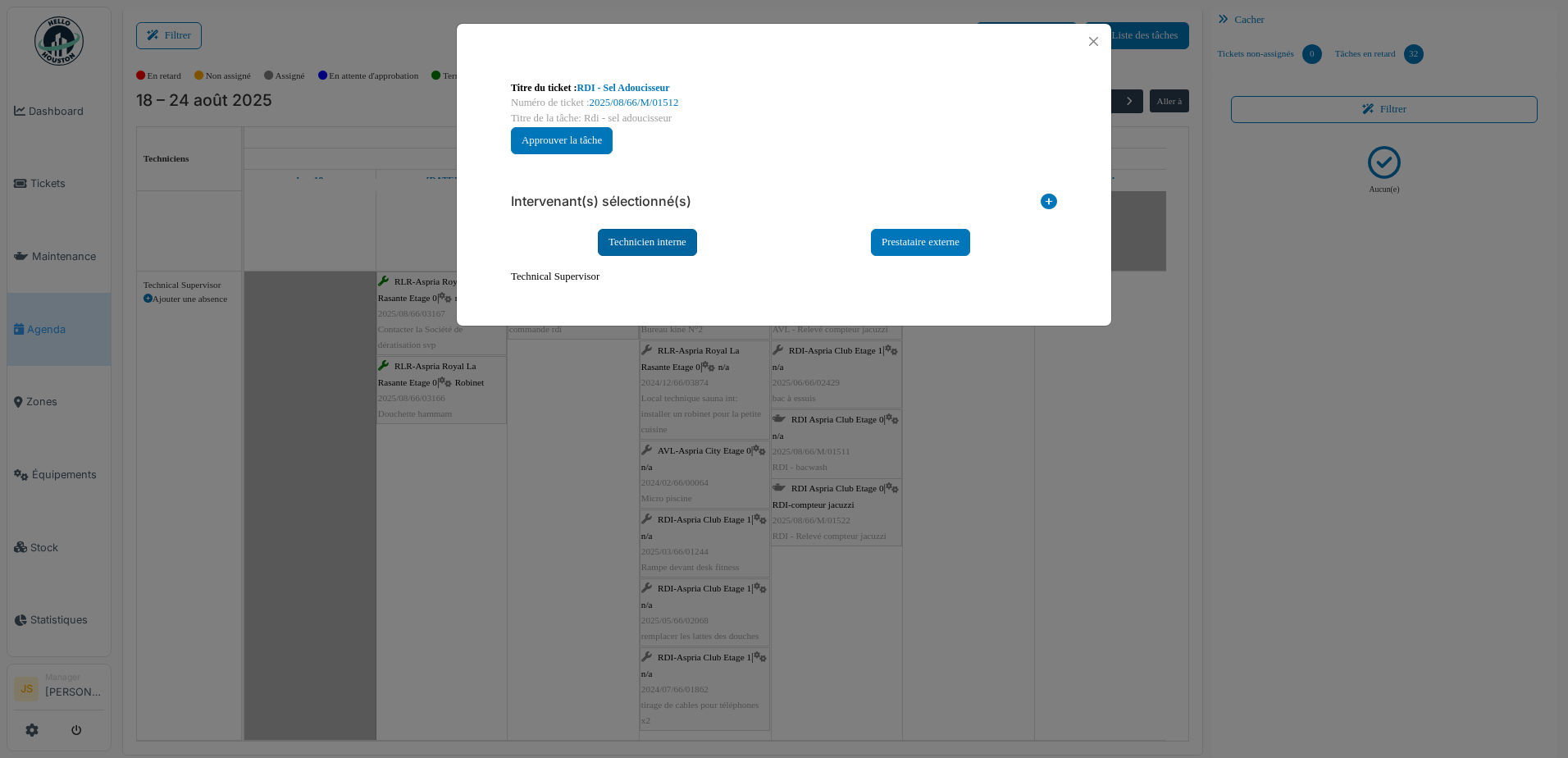
click at [638, 241] on div "Technicien interne" at bounding box center [647, 241] width 99 height 27
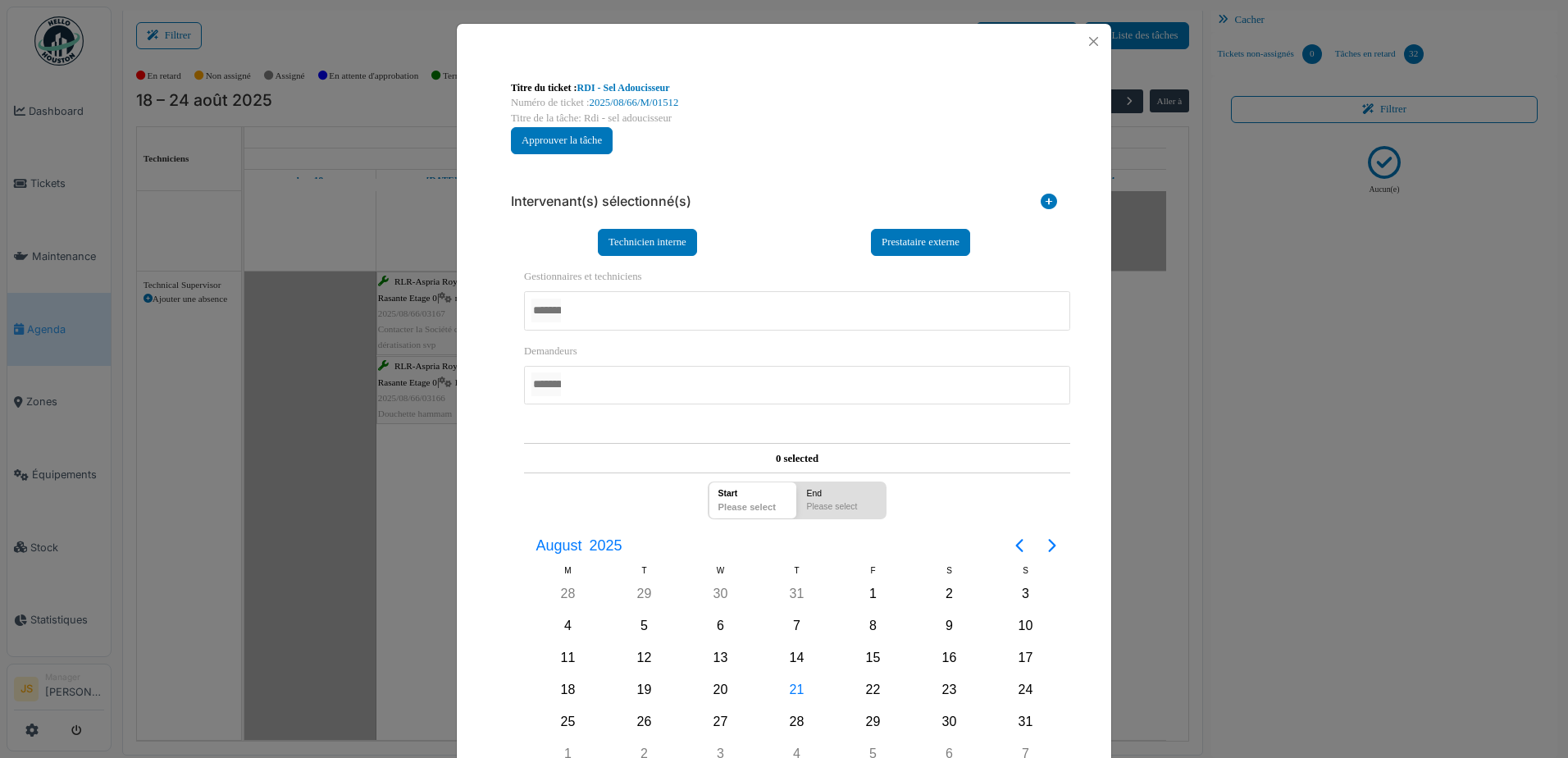
click at [611, 324] on div at bounding box center [797, 310] width 546 height 39
click at [474, 373] on div "**********" at bounding box center [783, 463] width 654 height 808
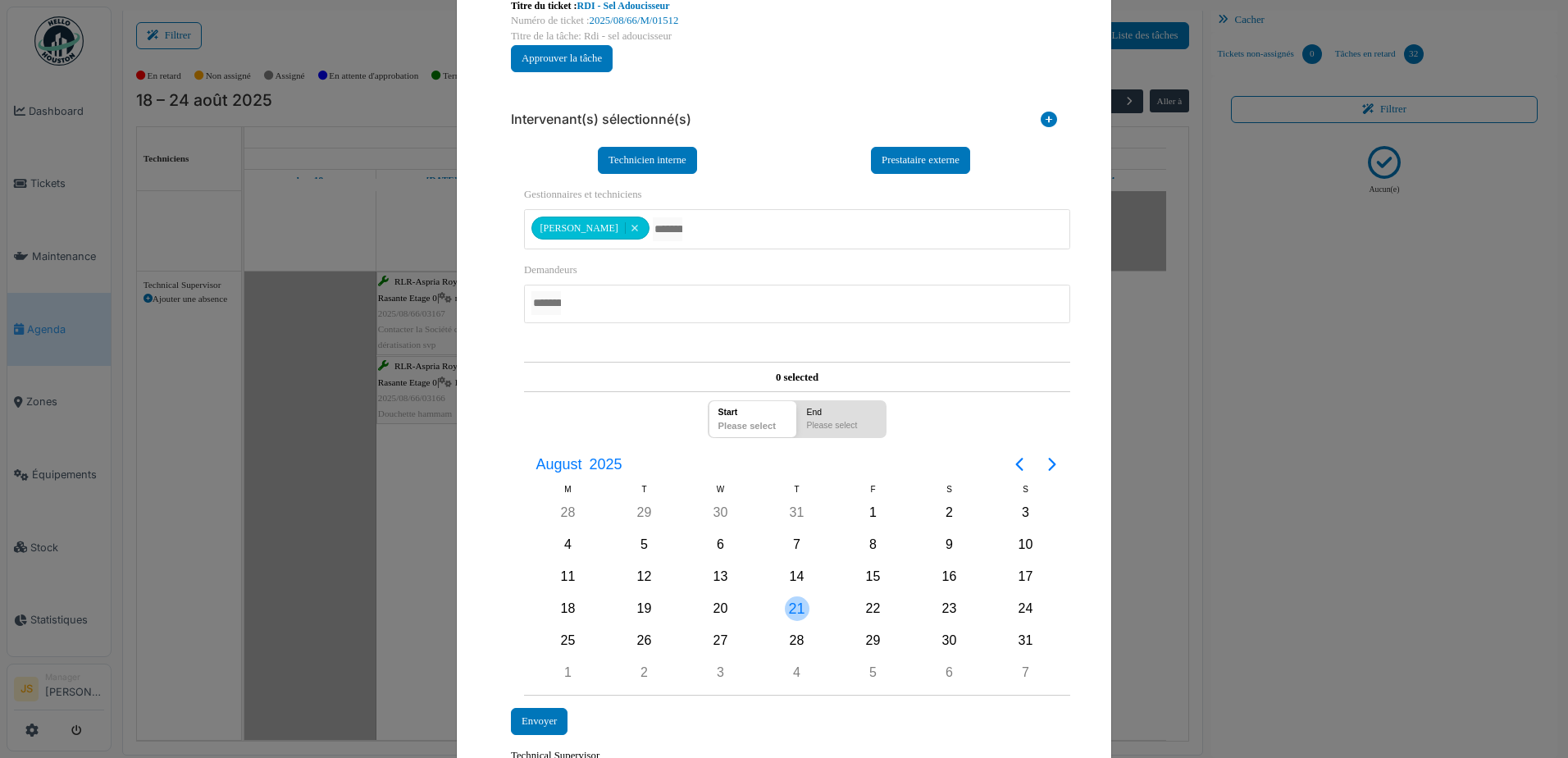
click at [795, 611] on div "21" at bounding box center [797, 608] width 25 height 25
click at [532, 719] on div "Envoyer" at bounding box center [539, 720] width 57 height 27
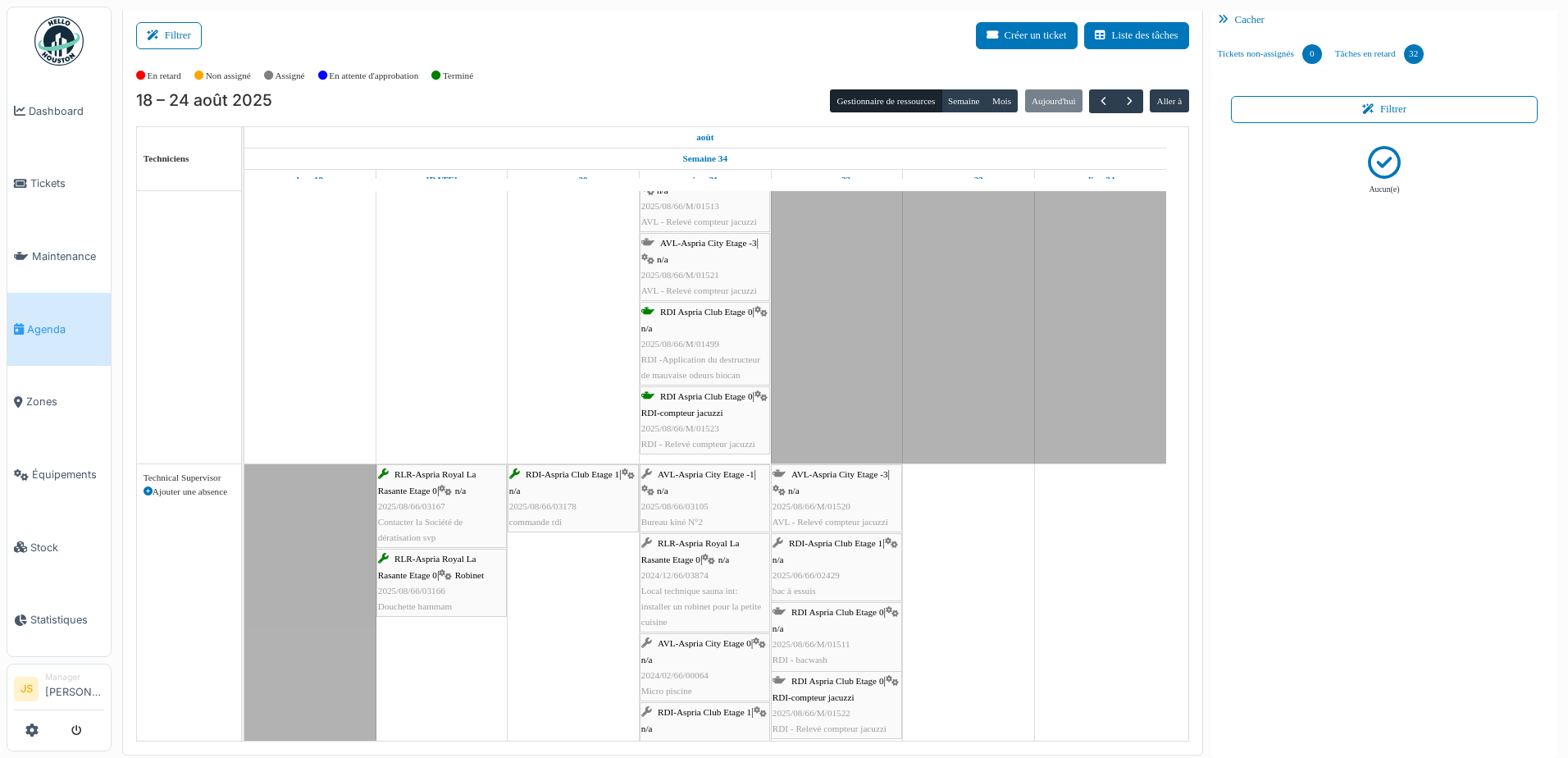
scroll to position [1615, 0]
